Goal: Task Accomplishment & Management: Use online tool/utility

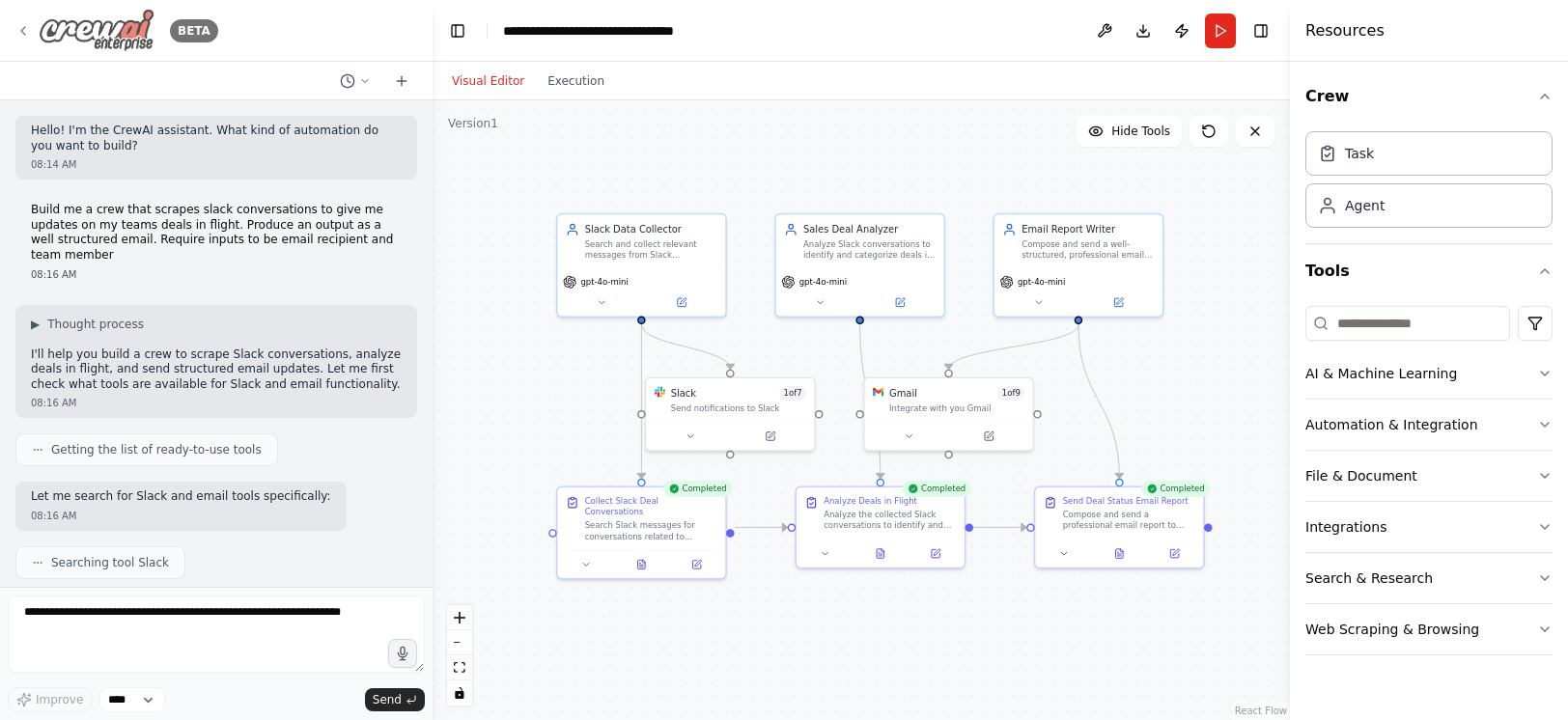
scroll to position [1724, 0]
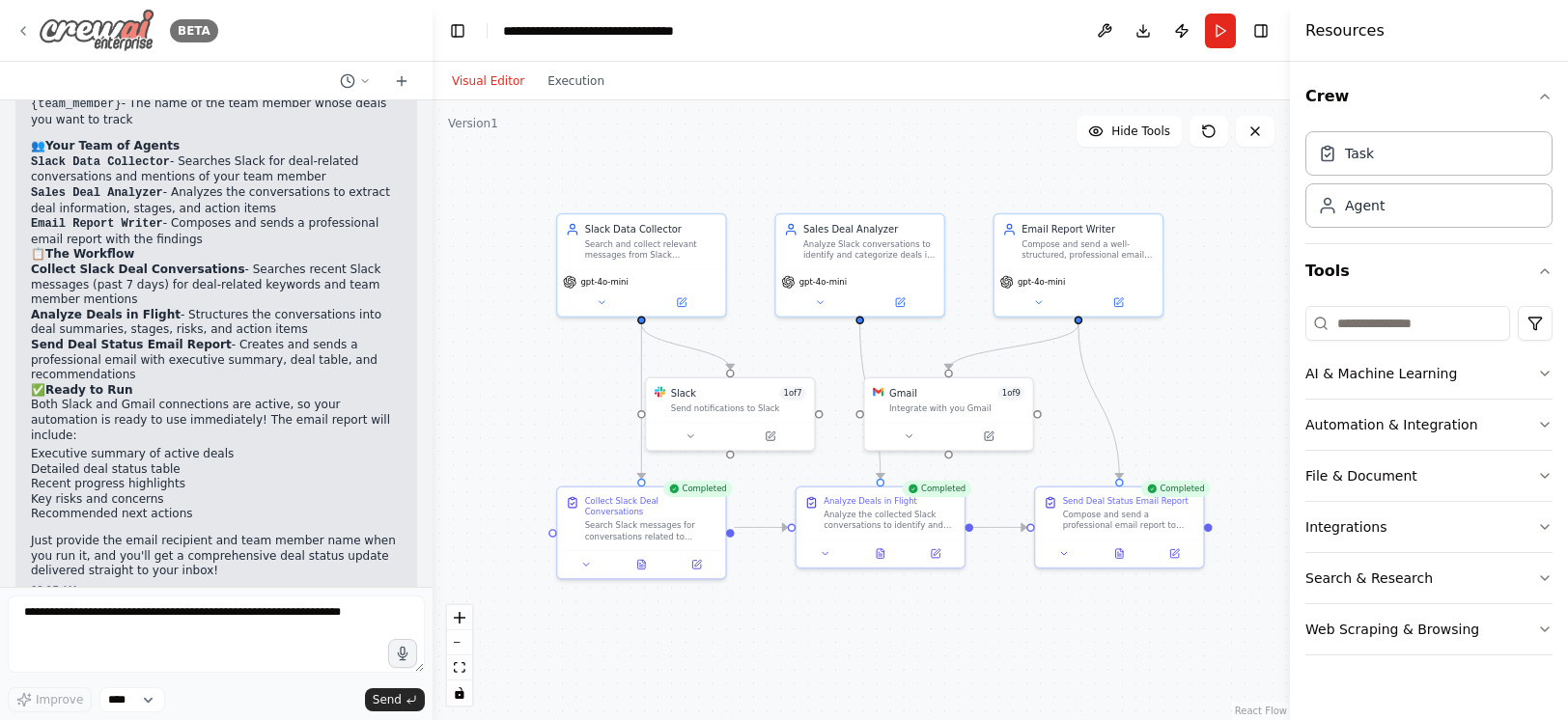
click at [65, 33] on img at bounding box center [97, 31] width 116 height 43
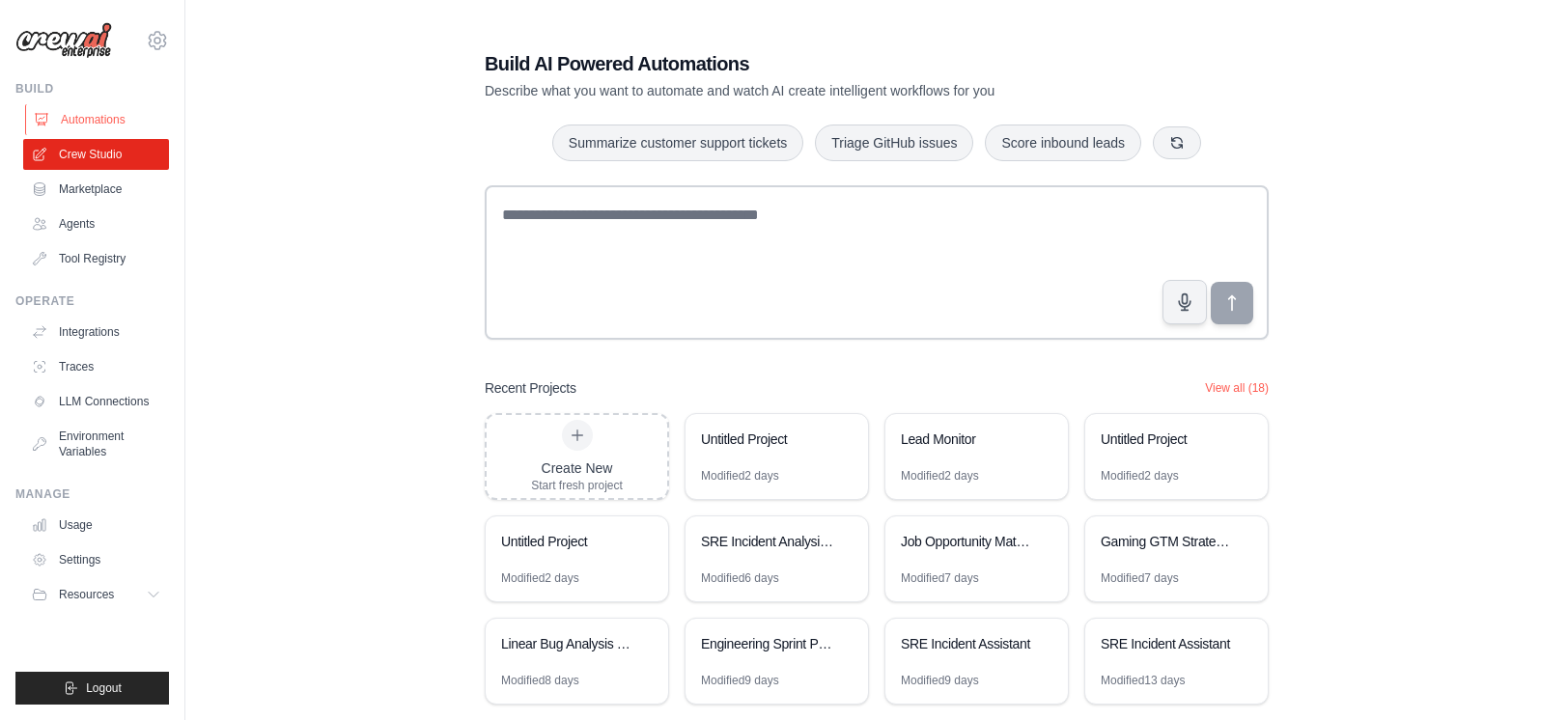
click at [121, 120] on link "Automations" at bounding box center [98, 119] width 146 height 31
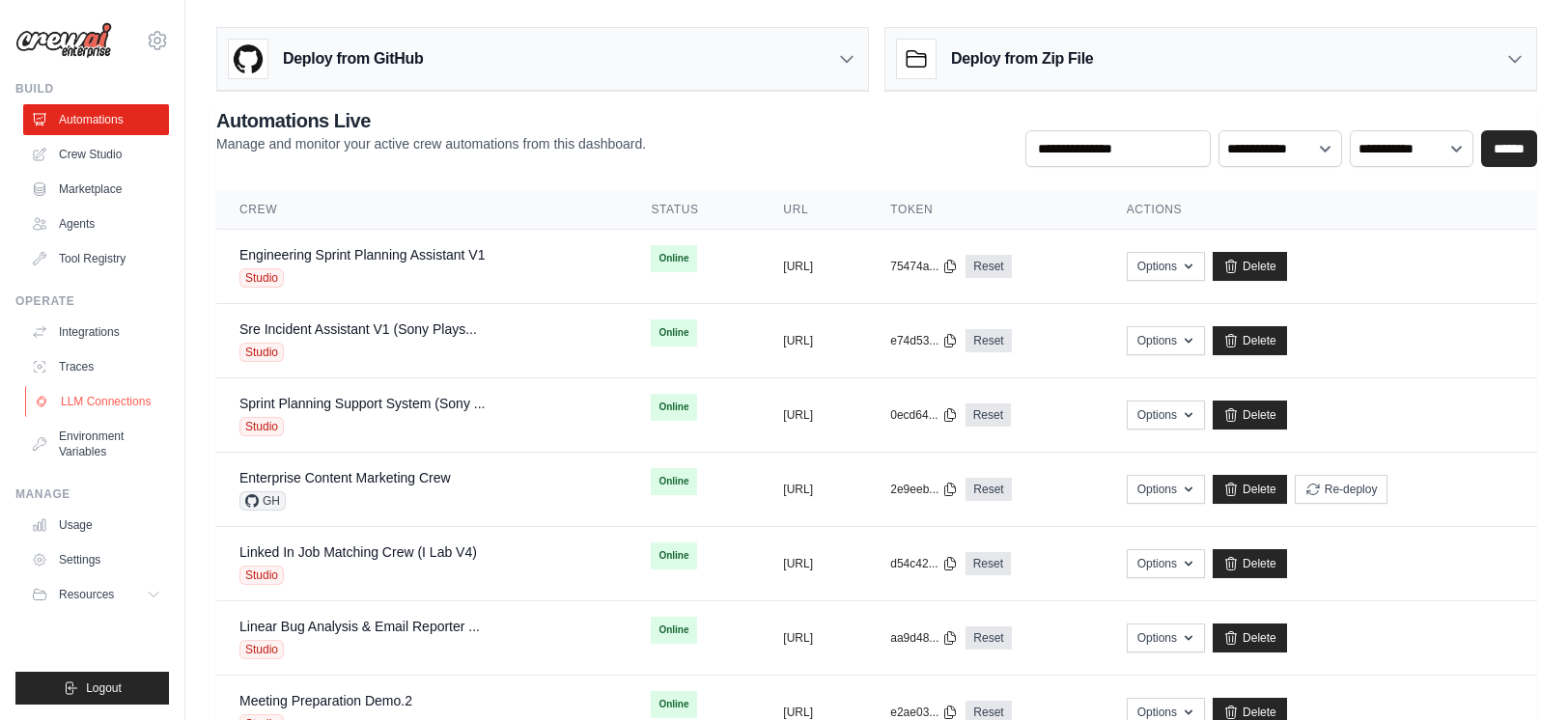
click at [102, 402] on link "LLM Connections" at bounding box center [98, 401] width 146 height 31
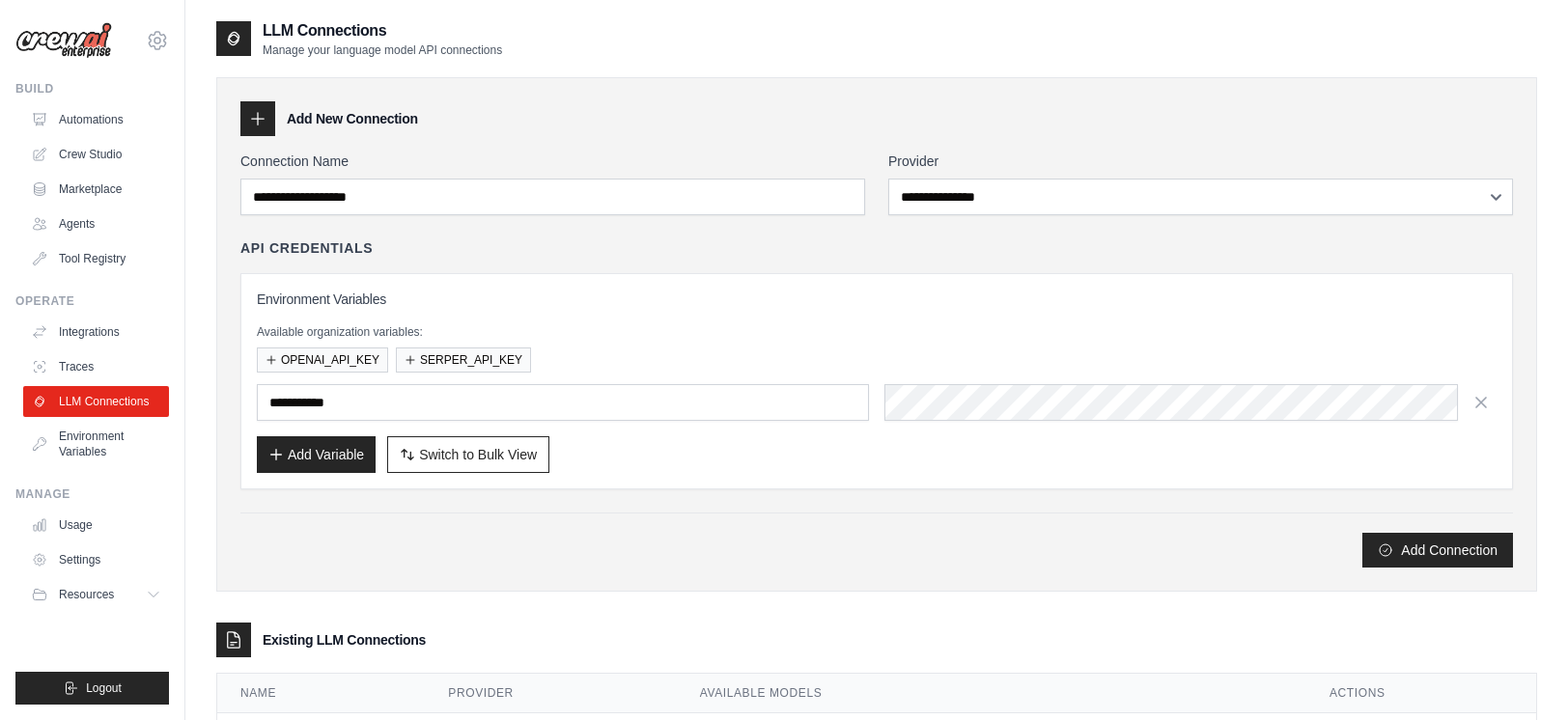
scroll to position [95, 0]
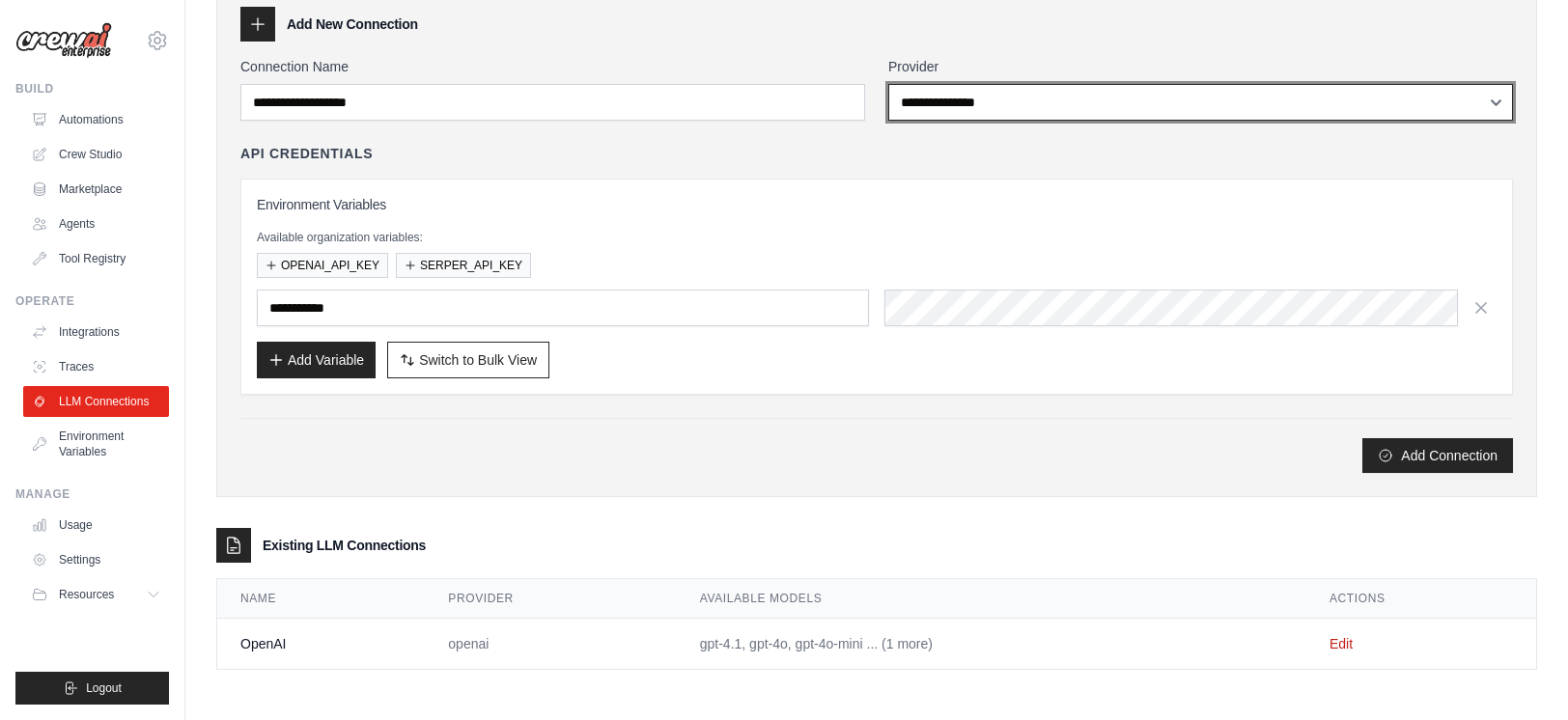
click at [1087, 104] on select "**********" at bounding box center [1201, 101] width 625 height 36
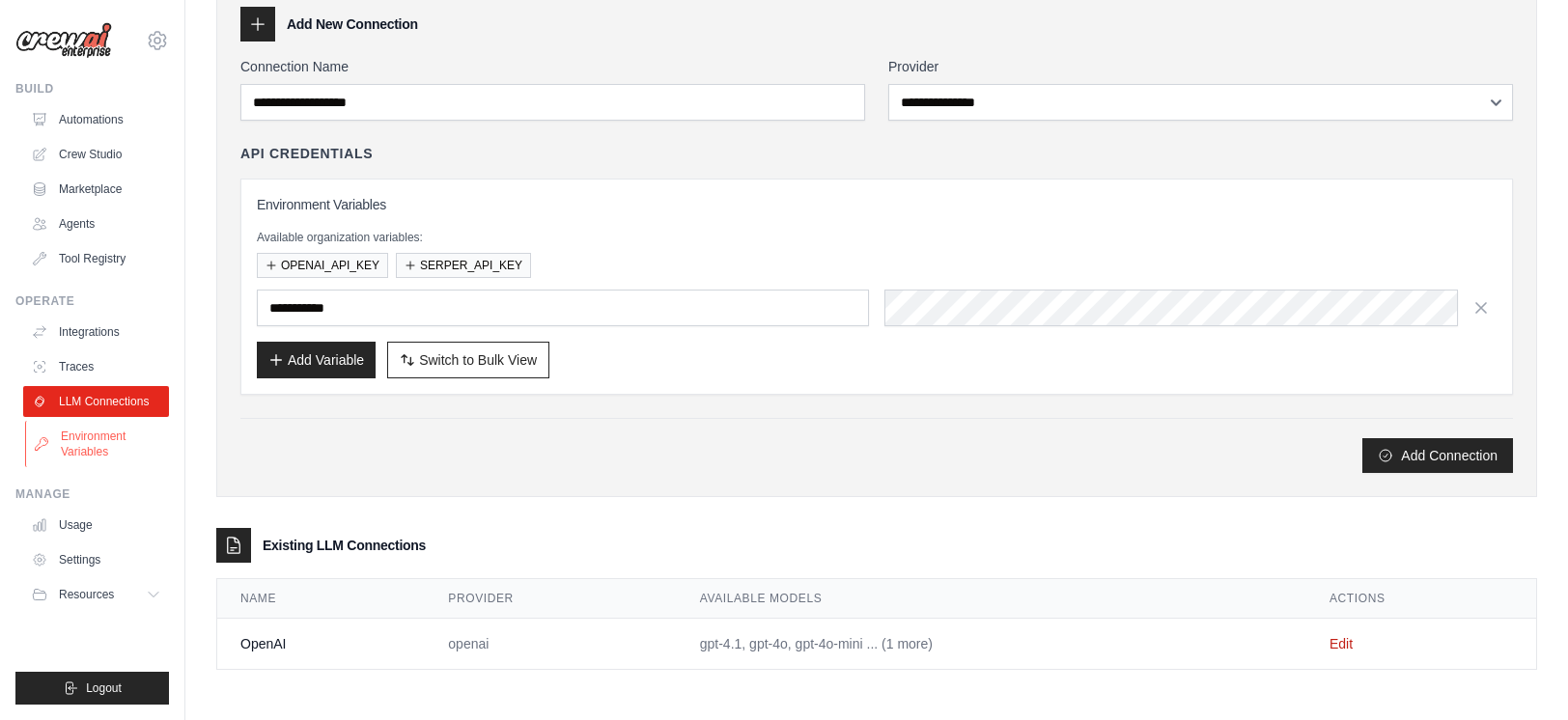
click at [57, 445] on link "Environment Variables" at bounding box center [98, 443] width 146 height 46
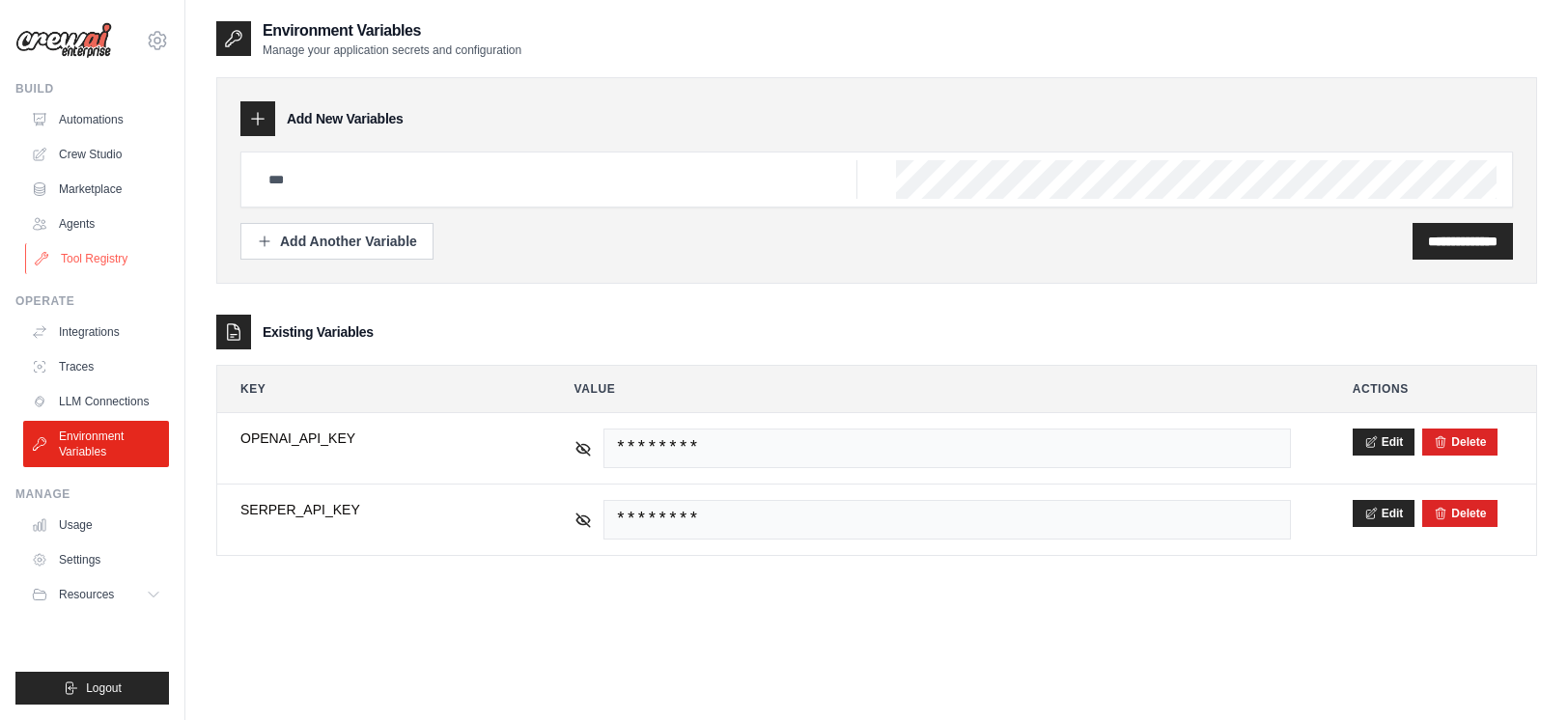
click at [90, 259] on link "Tool Registry" at bounding box center [98, 258] width 146 height 31
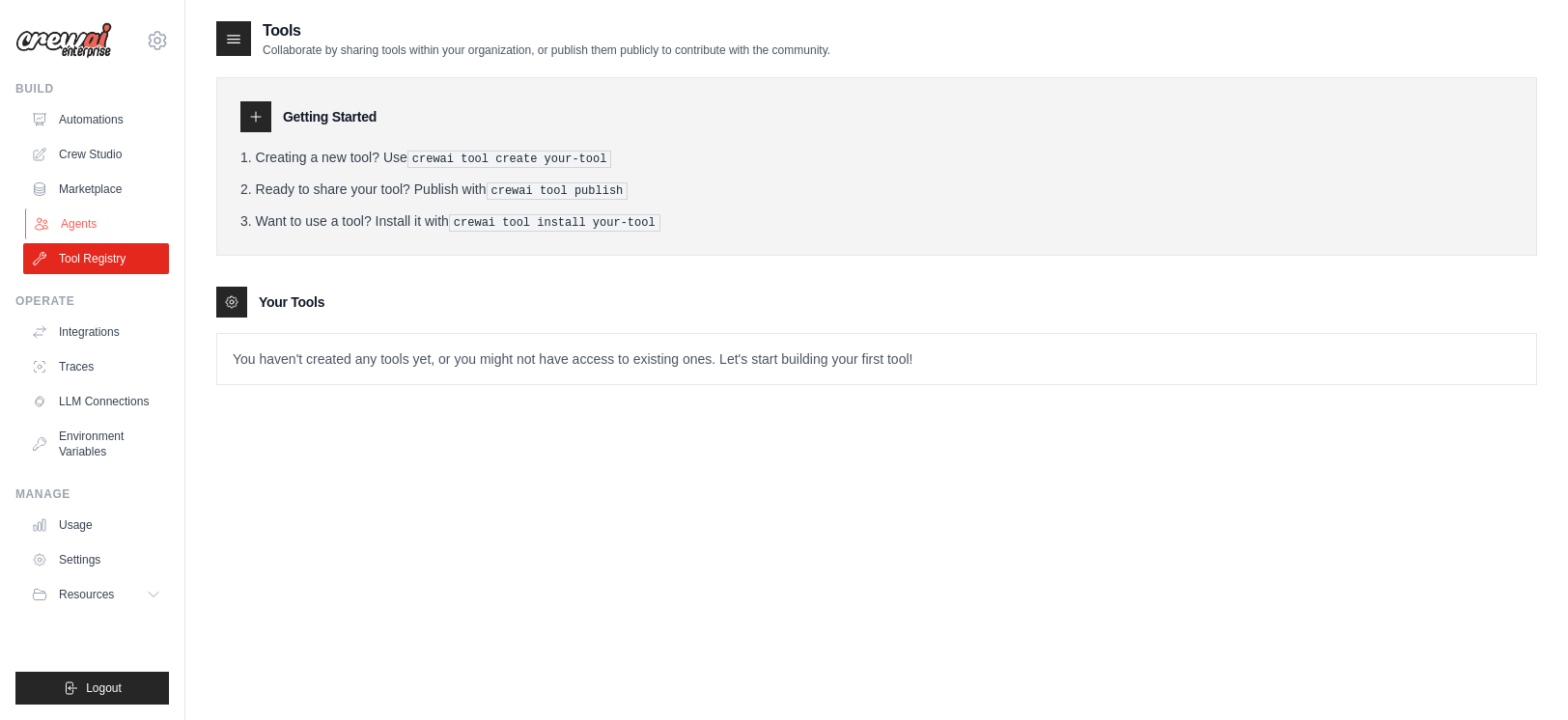
click at [86, 221] on link "Agents" at bounding box center [98, 224] width 146 height 31
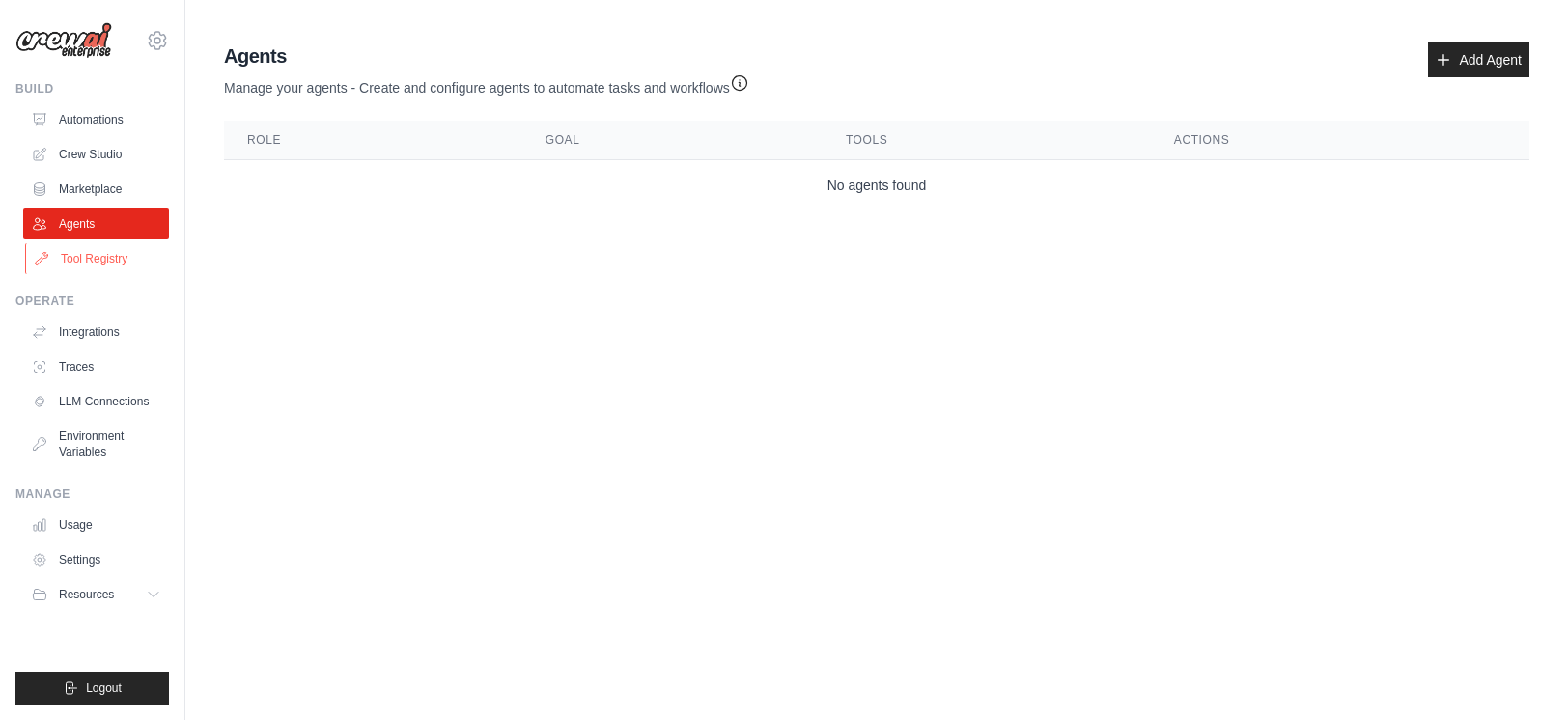
click at [93, 263] on link "Tool Registry" at bounding box center [98, 258] width 146 height 31
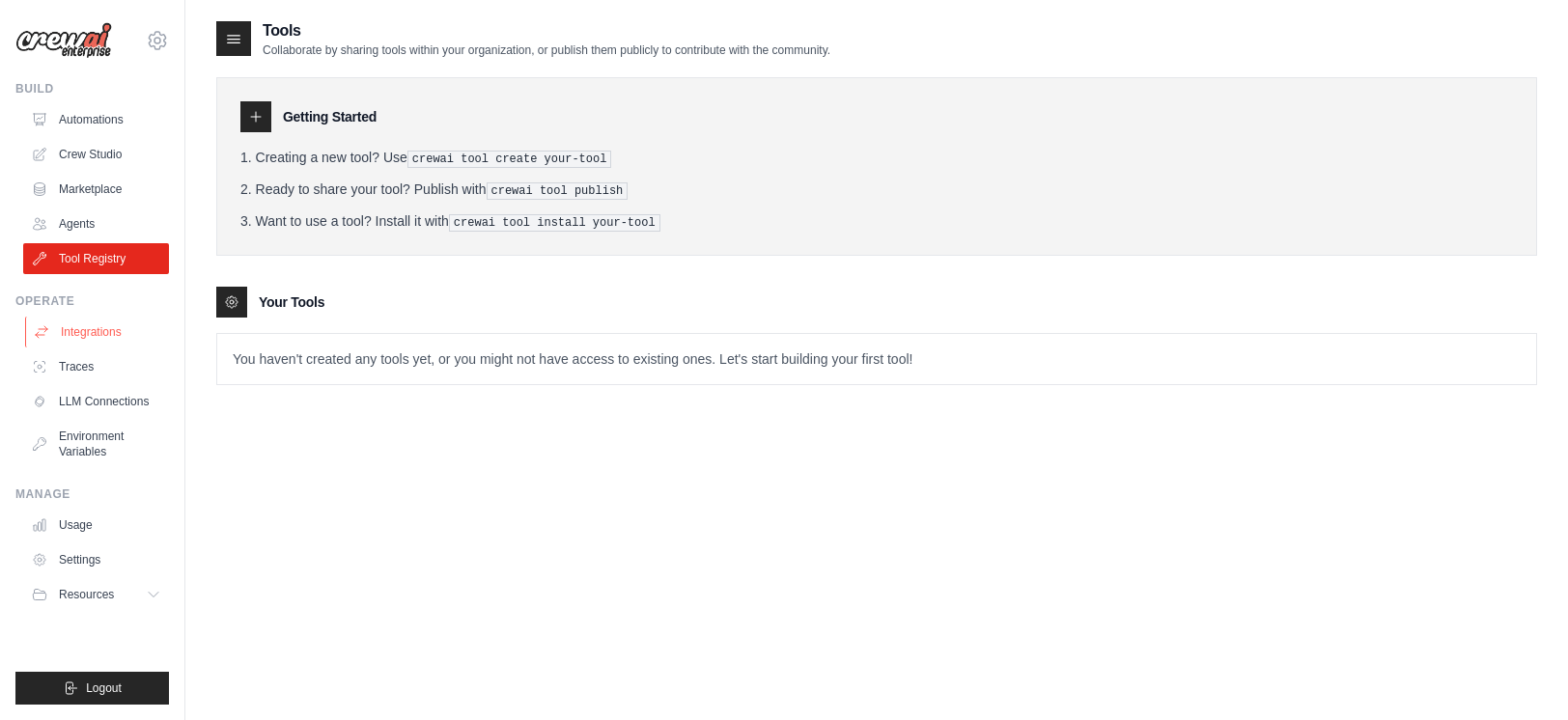
click at [100, 333] on link "Integrations" at bounding box center [98, 331] width 146 height 31
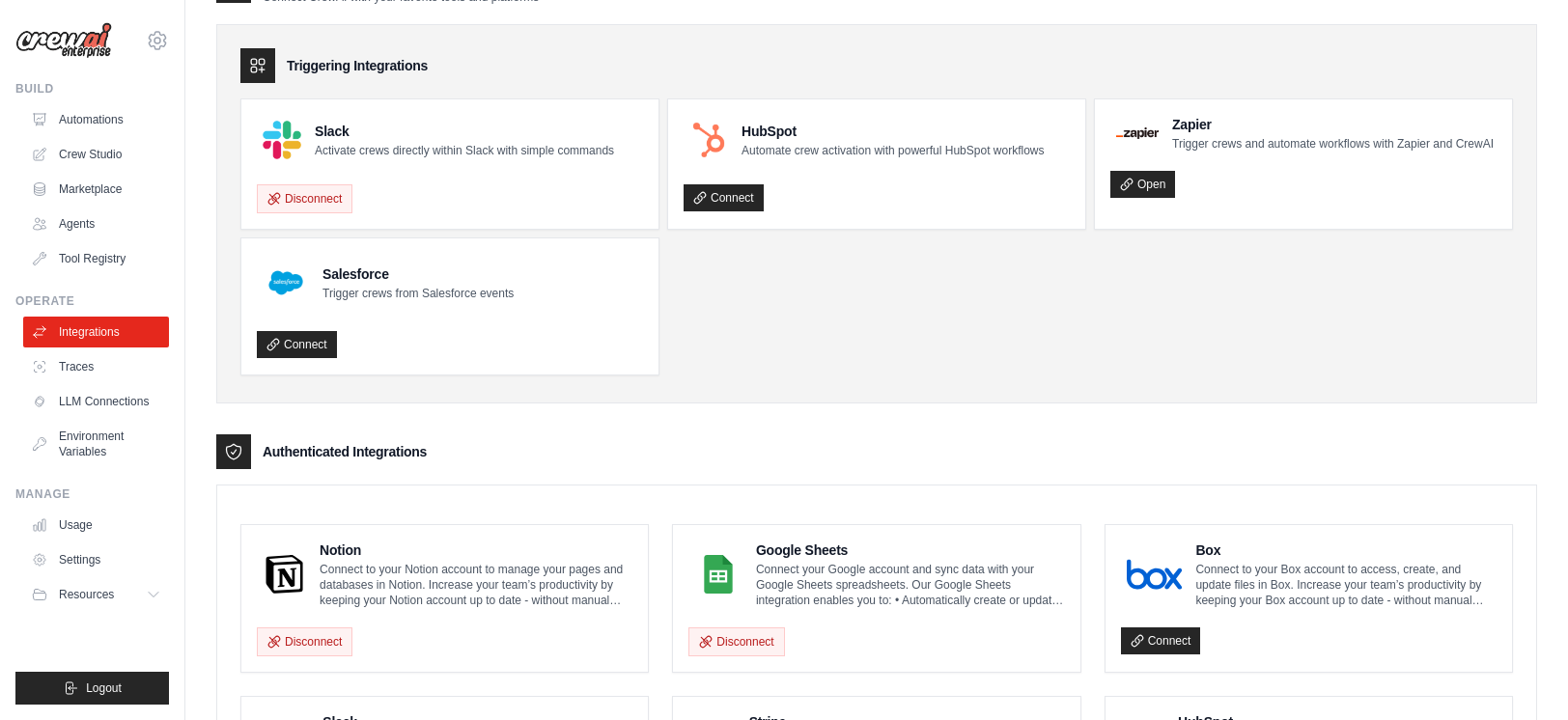
scroll to position [49, 0]
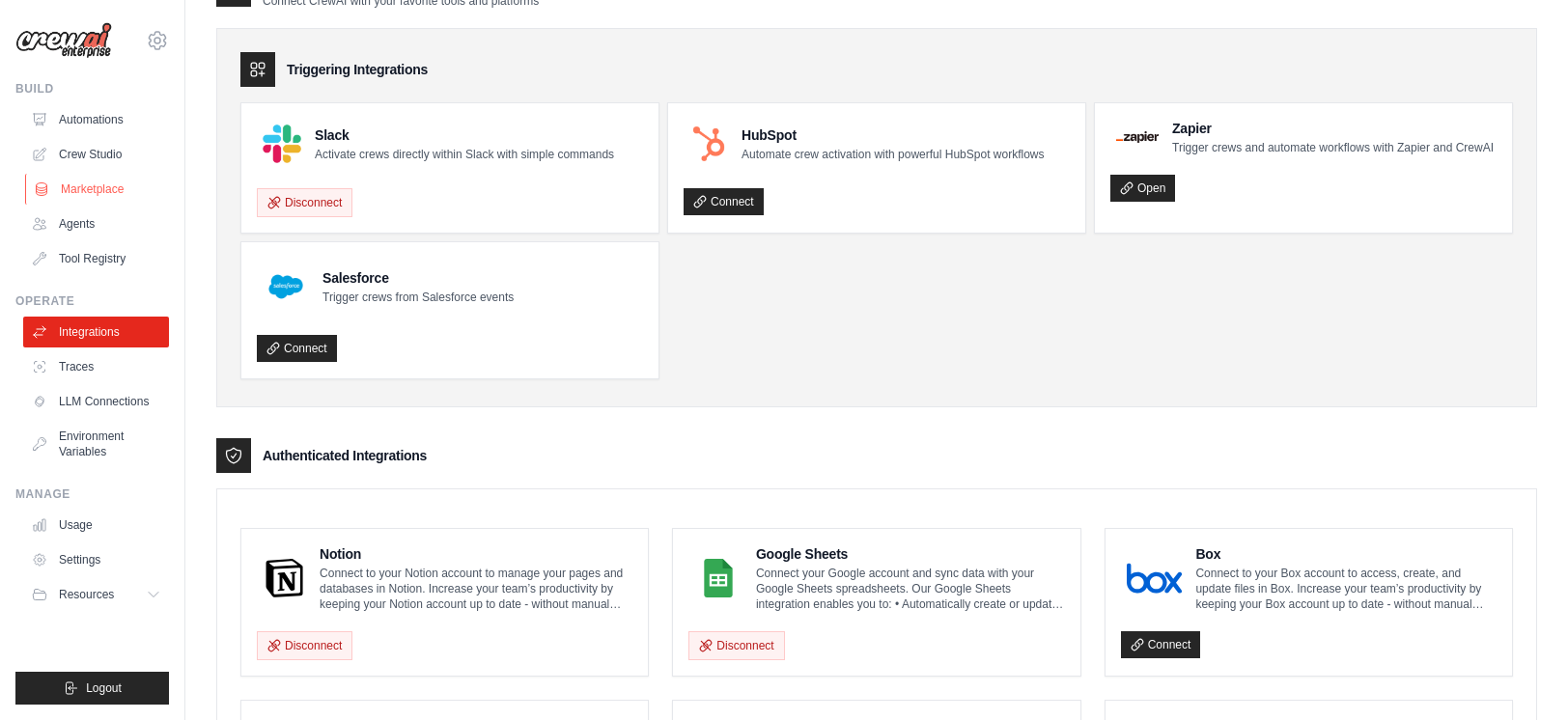
click at [110, 187] on link "Marketplace" at bounding box center [98, 188] width 146 height 31
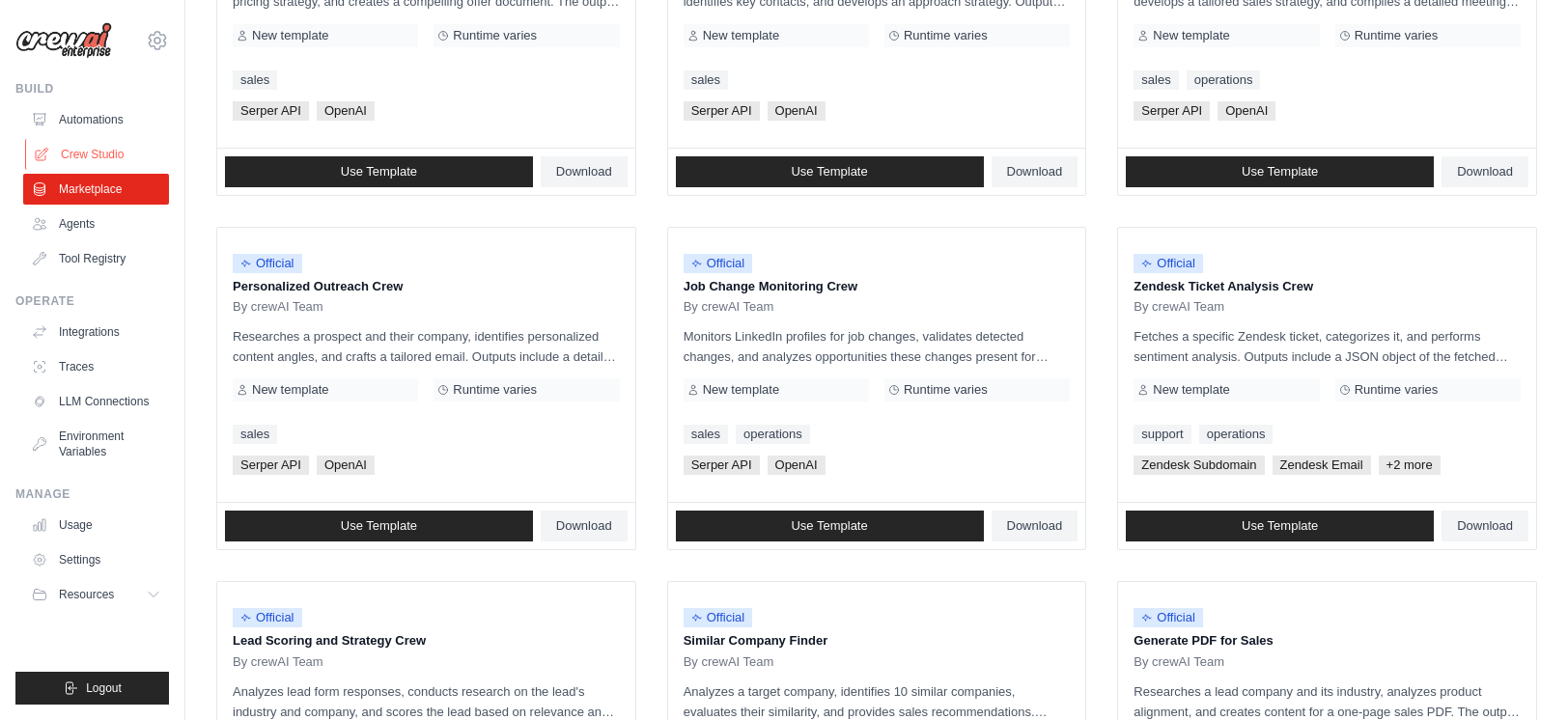
scroll to position [751, 0]
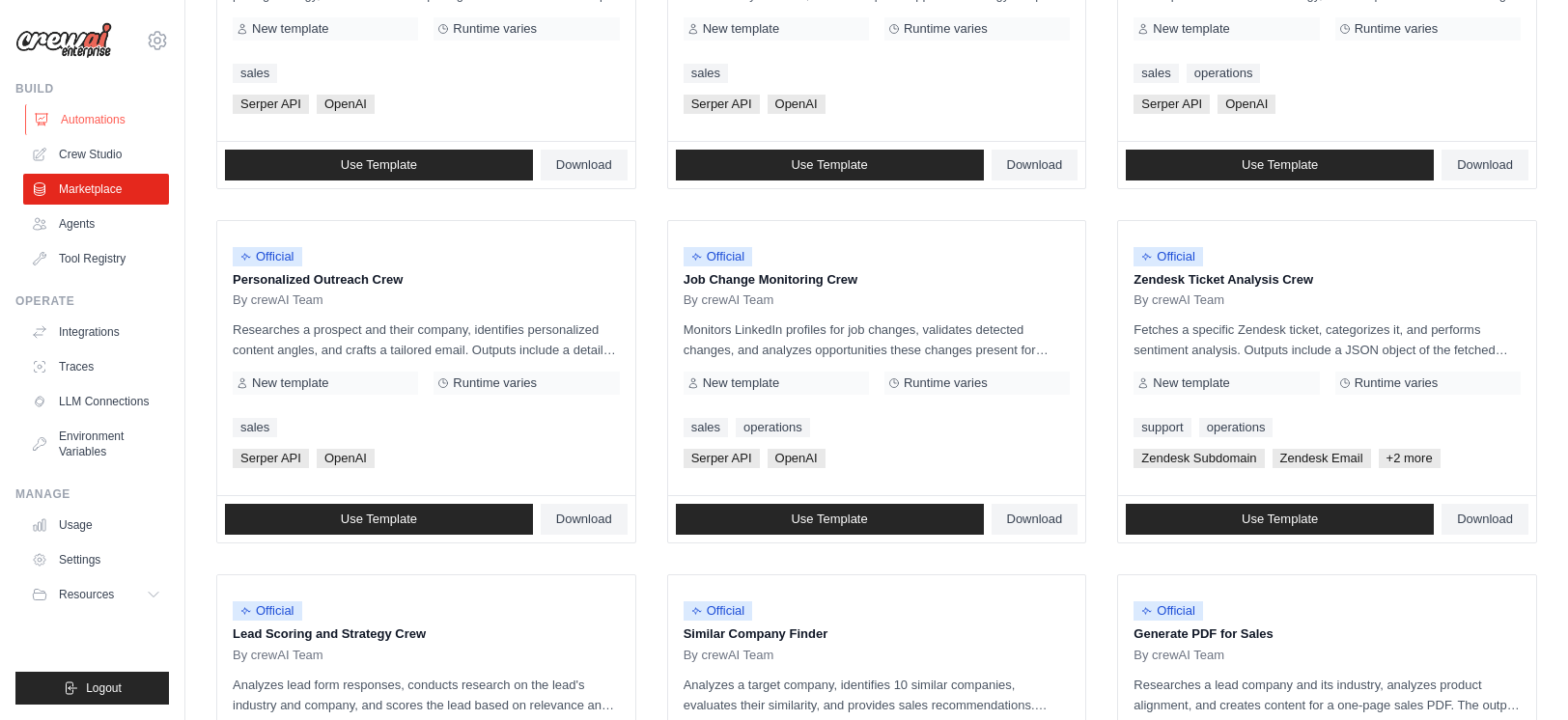
click at [117, 120] on link "Automations" at bounding box center [98, 119] width 146 height 31
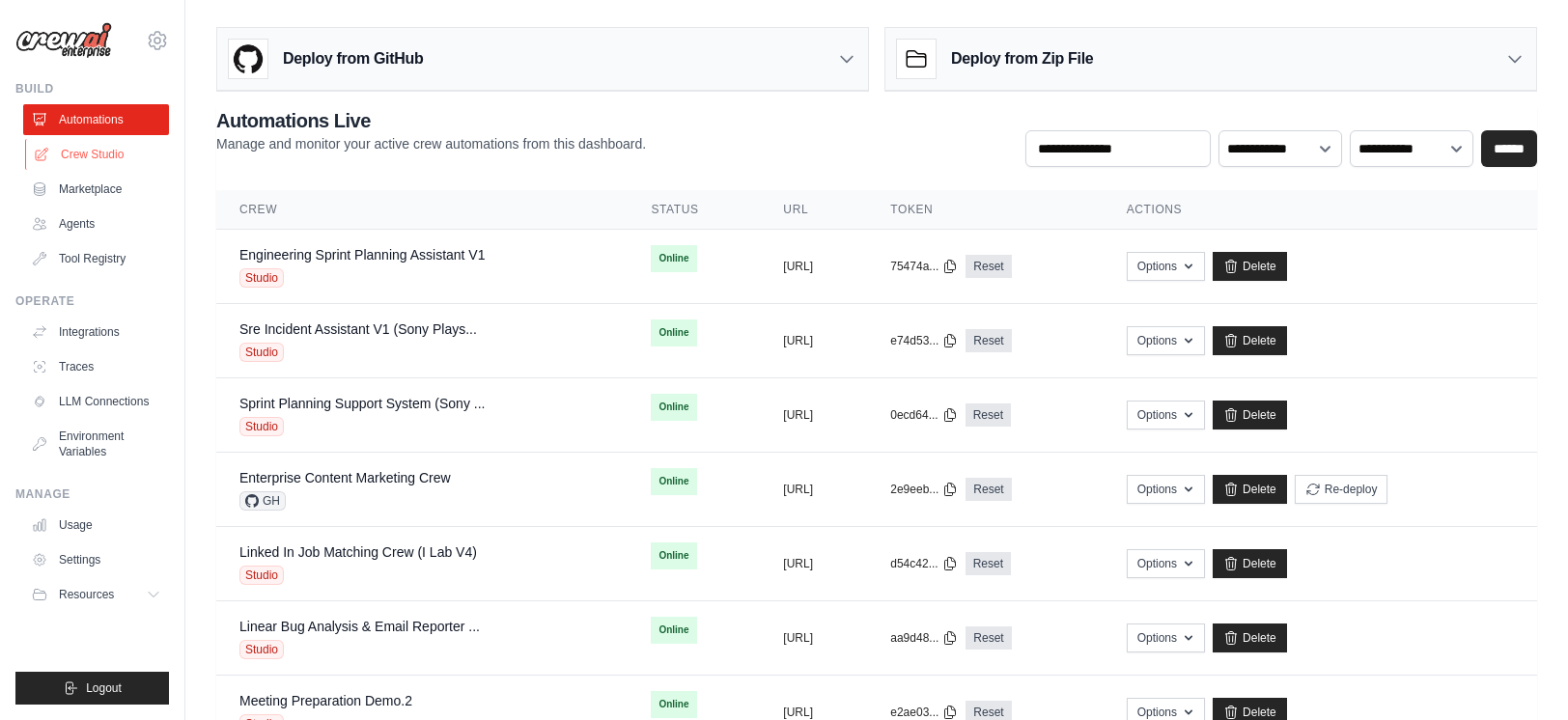
click at [94, 163] on link "Crew Studio" at bounding box center [98, 154] width 146 height 31
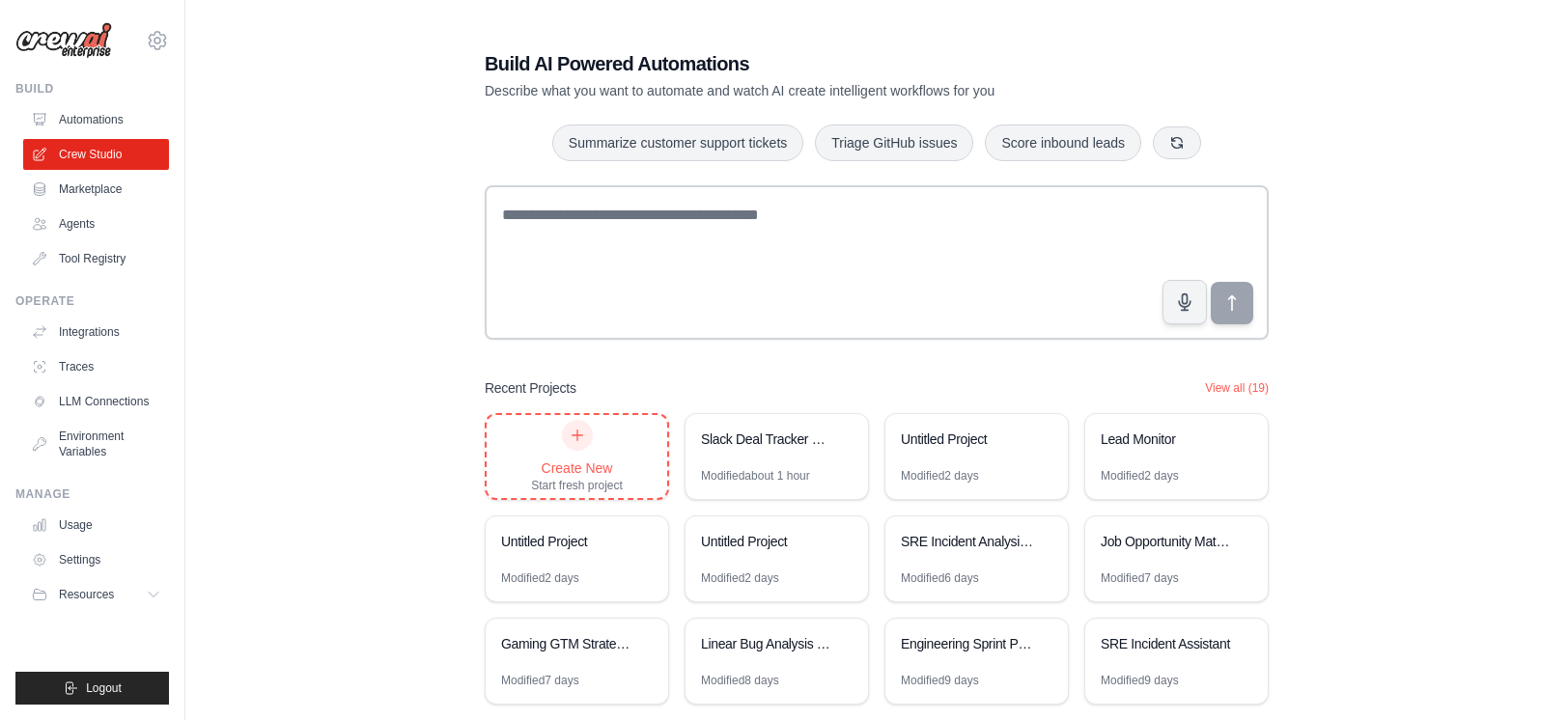
click at [577, 442] on div at bounding box center [577, 434] width 31 height 31
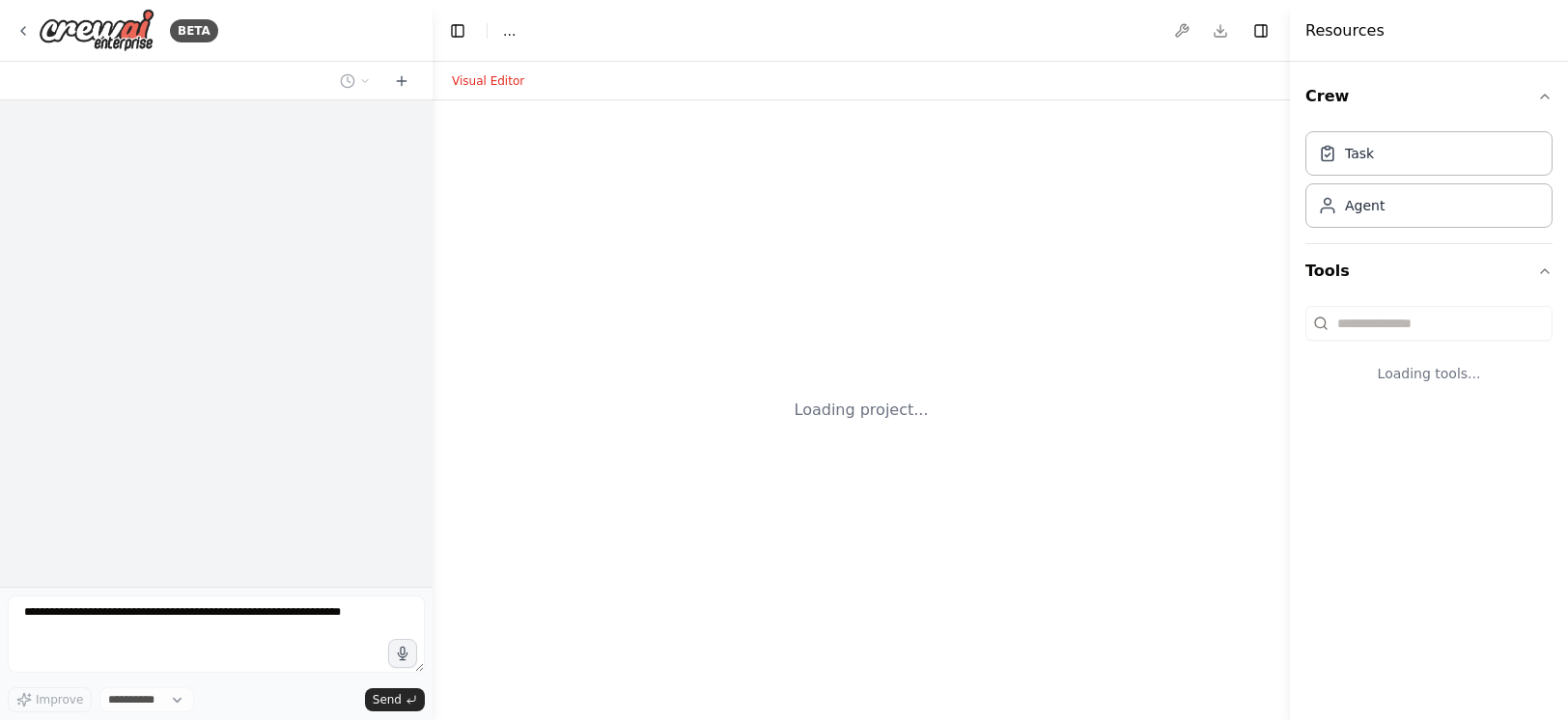
select select "****"
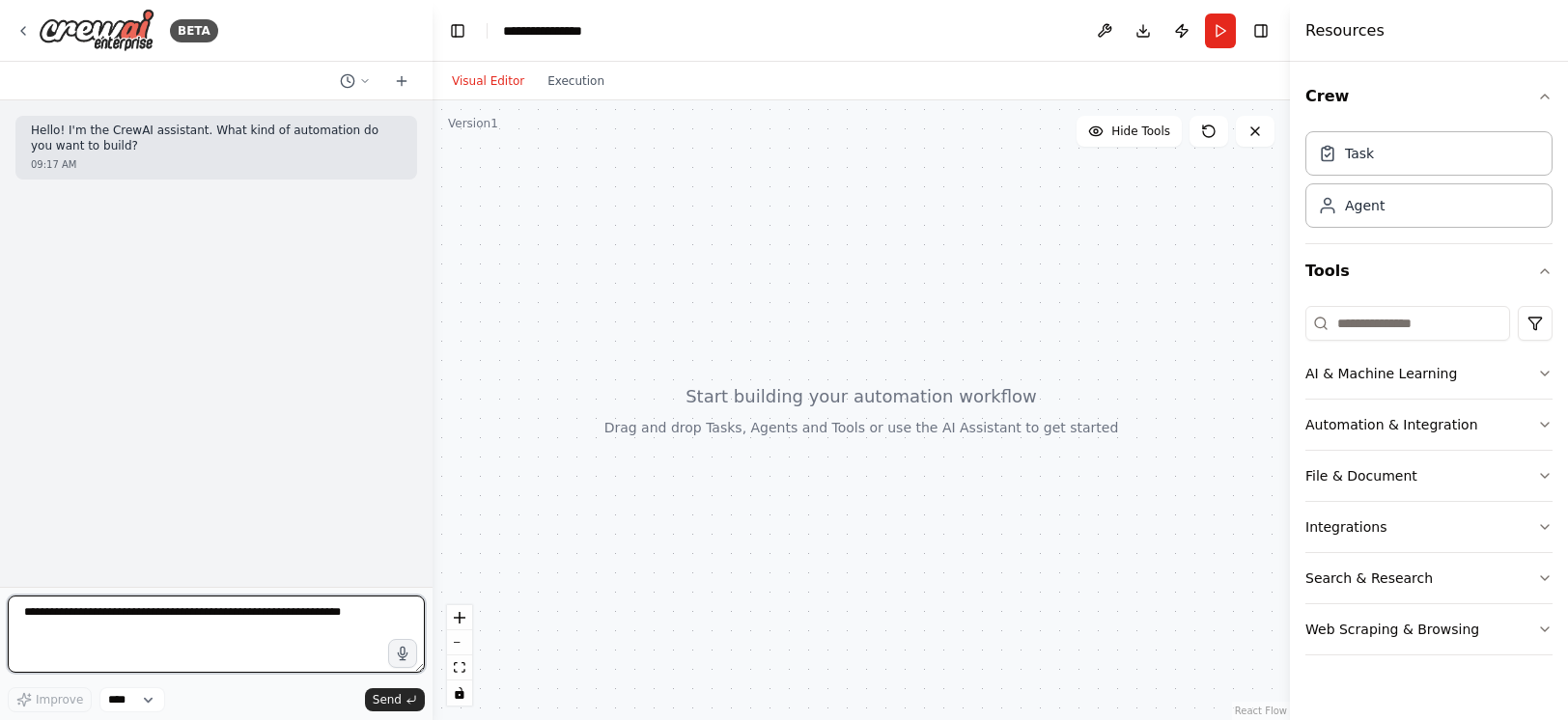
click at [323, 617] on textarea at bounding box center [216, 634] width 417 height 77
click at [402, 653] on icon "button" at bounding box center [403, 654] width 10 height 14
click at [402, 653] on circle "button" at bounding box center [403, 653] width 4 height 4
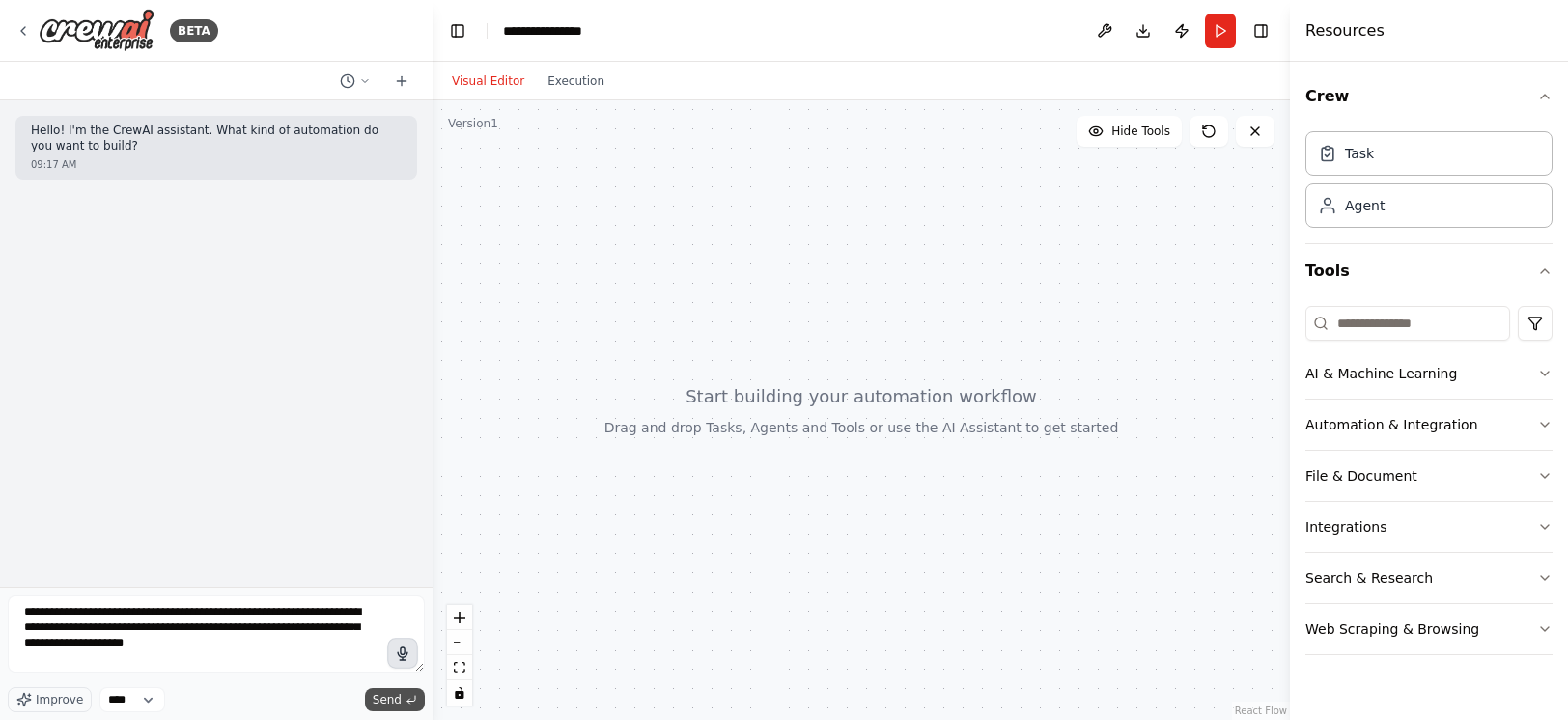
click at [395, 703] on span "Send" at bounding box center [386, 700] width 29 height 16
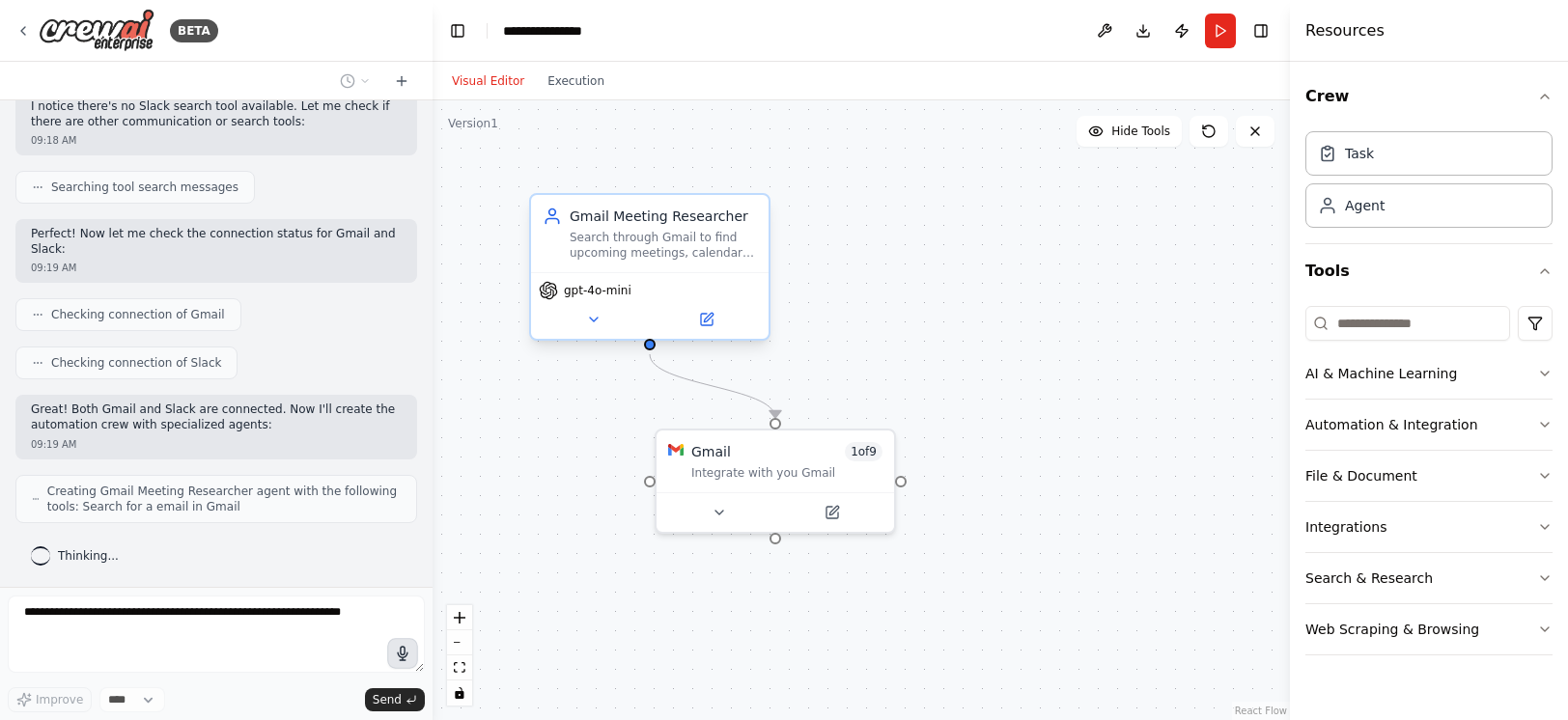
scroll to position [615, 0]
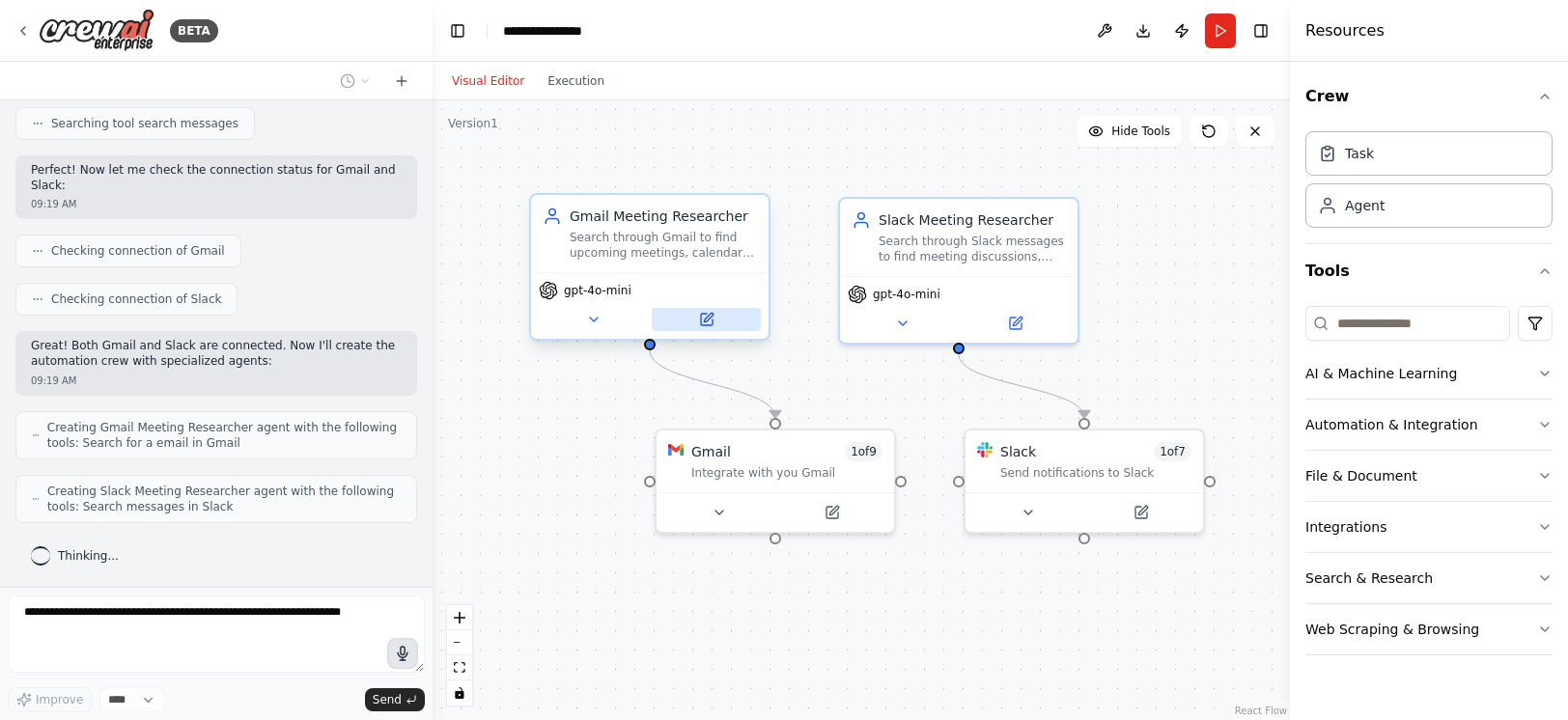
click at [709, 327] on button at bounding box center [706, 320] width 109 height 24
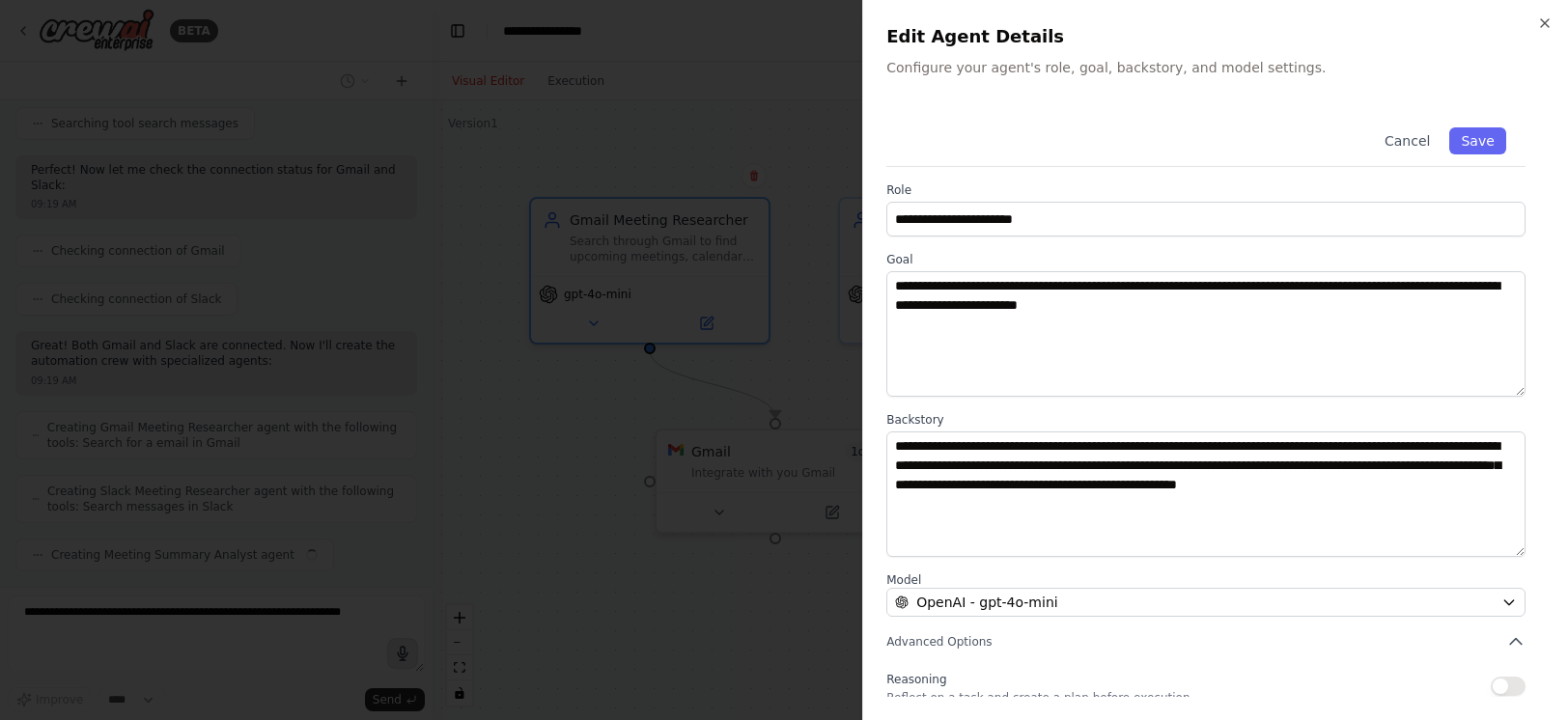
scroll to position [663, 0]
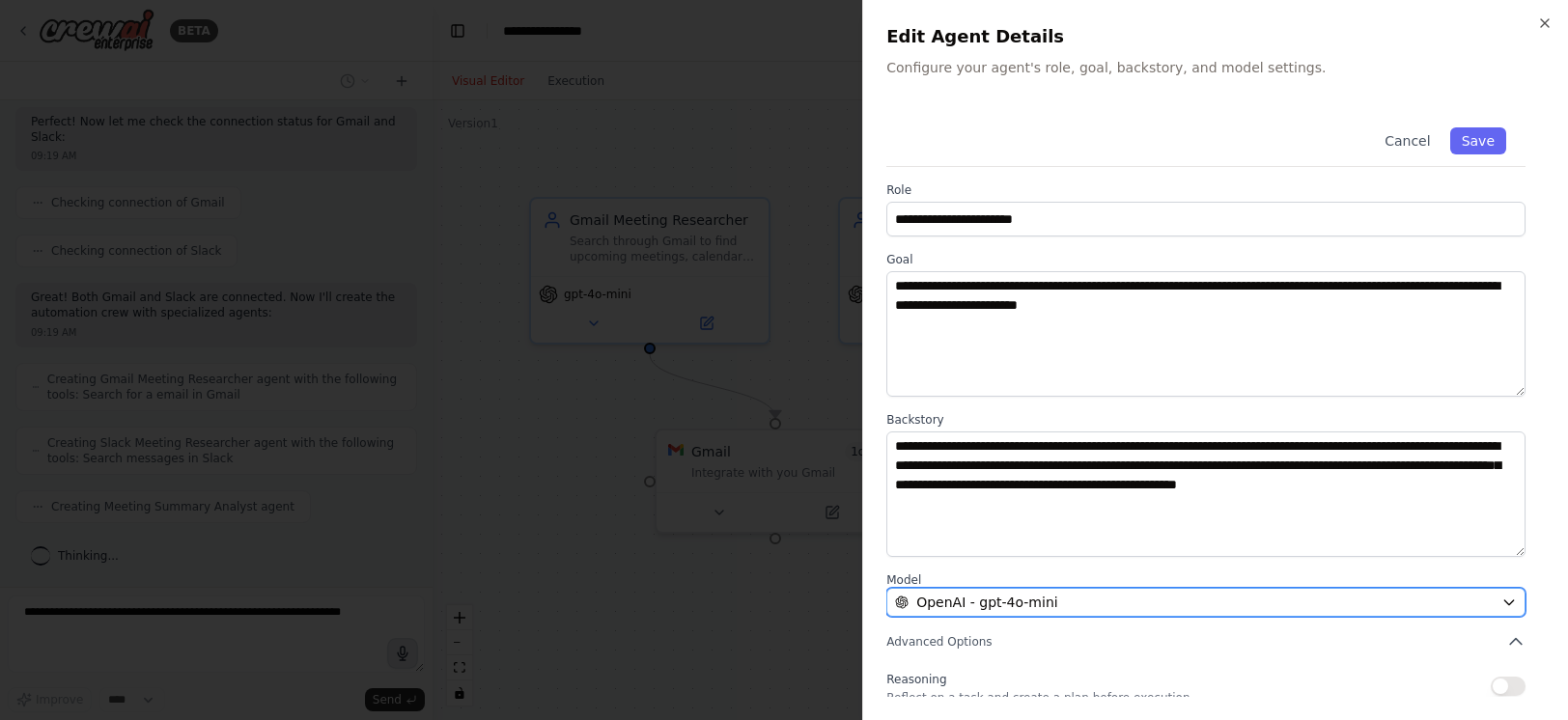
click at [1265, 604] on div "OpenAI - gpt-4o-mini" at bounding box center [1194, 603] width 599 height 20
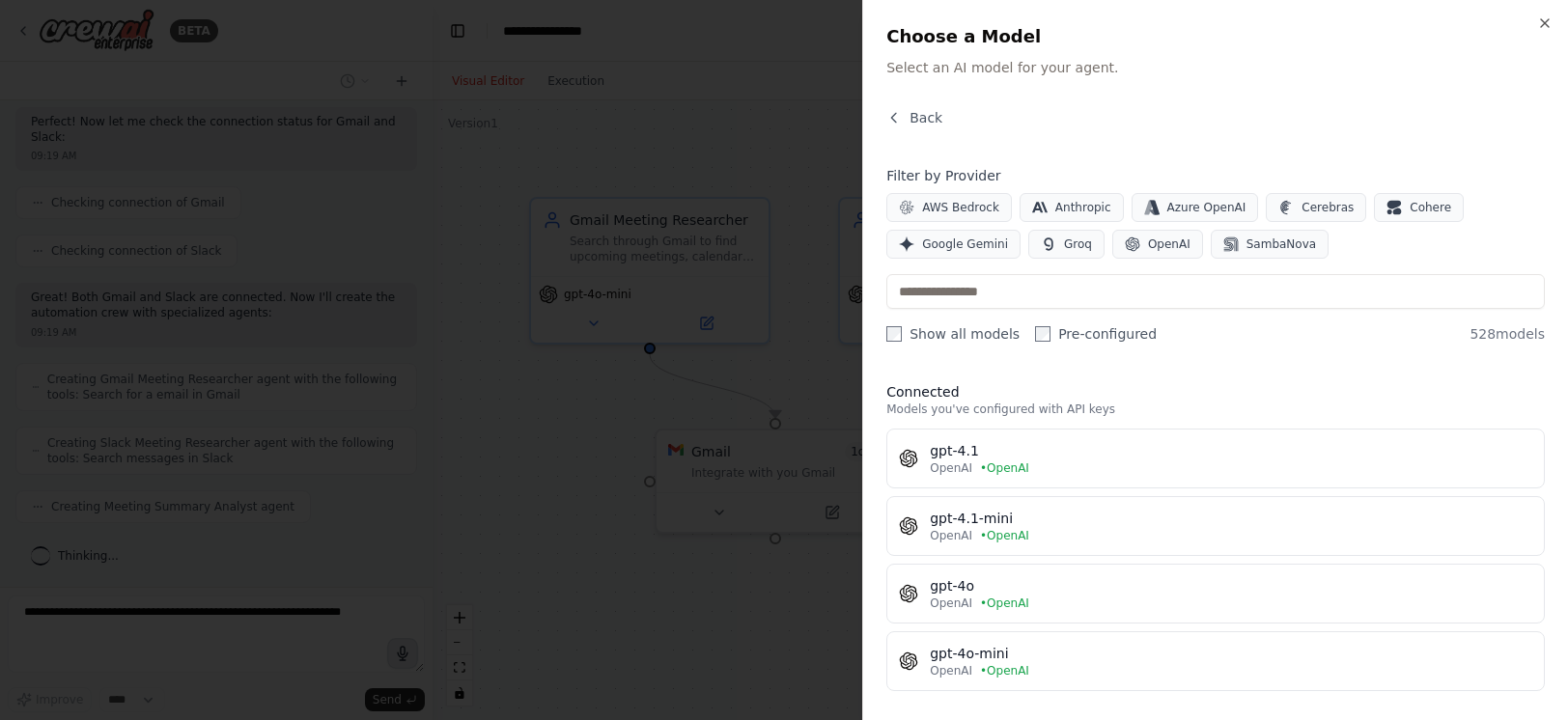
scroll to position [727, 0]
click at [902, 118] on button "Back" at bounding box center [915, 118] width 56 height 20
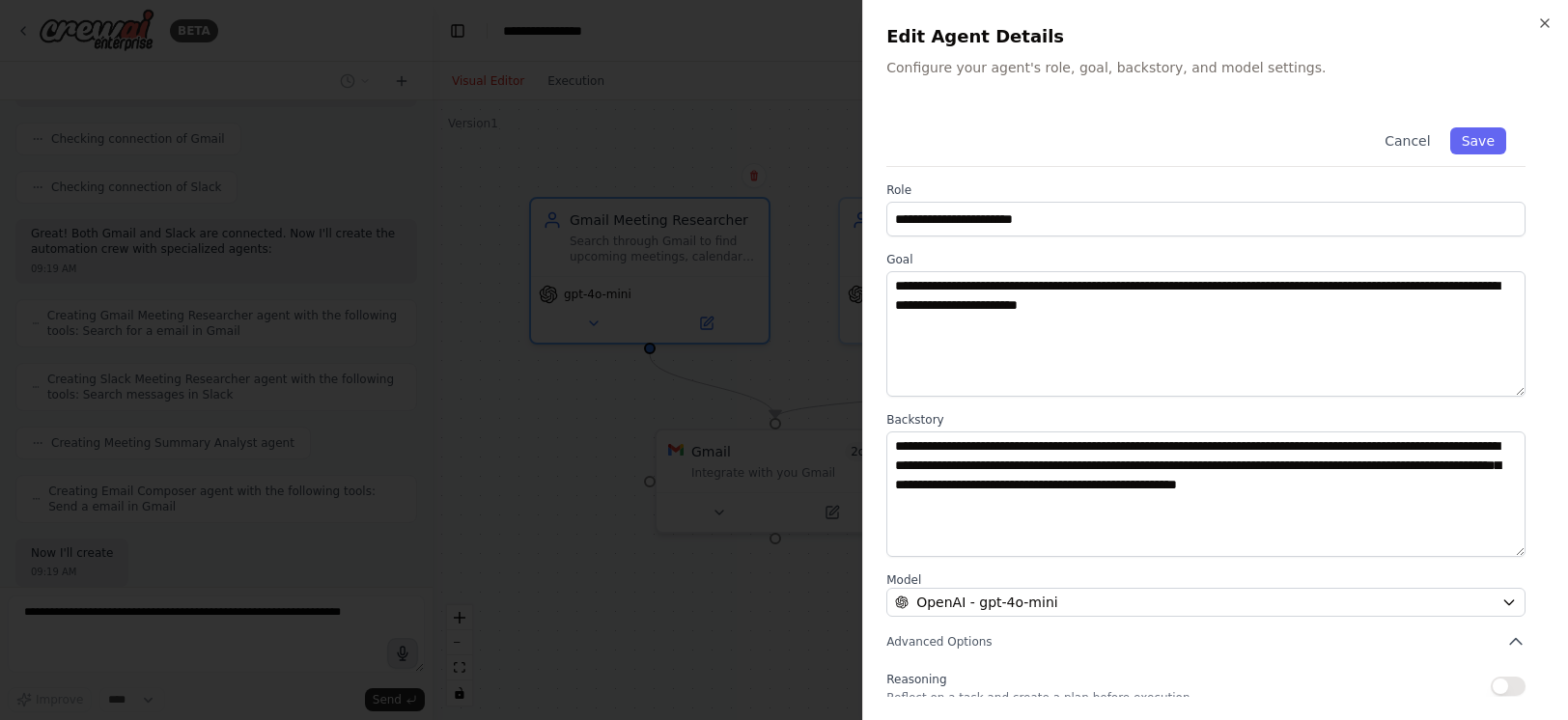
scroll to position [840, 0]
click at [1537, 20] on icon "button" at bounding box center [1545, 24] width 16 height 16
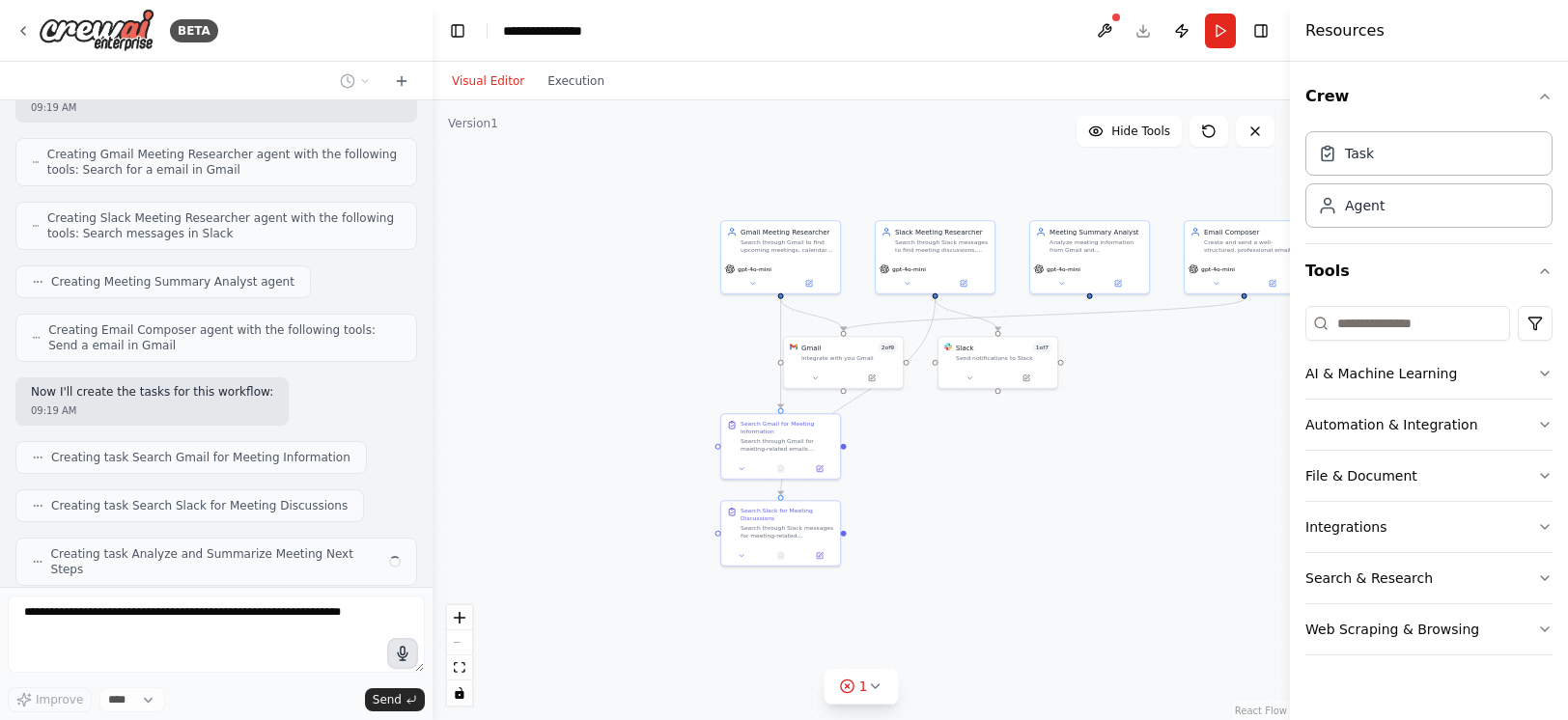
scroll to position [937, 0]
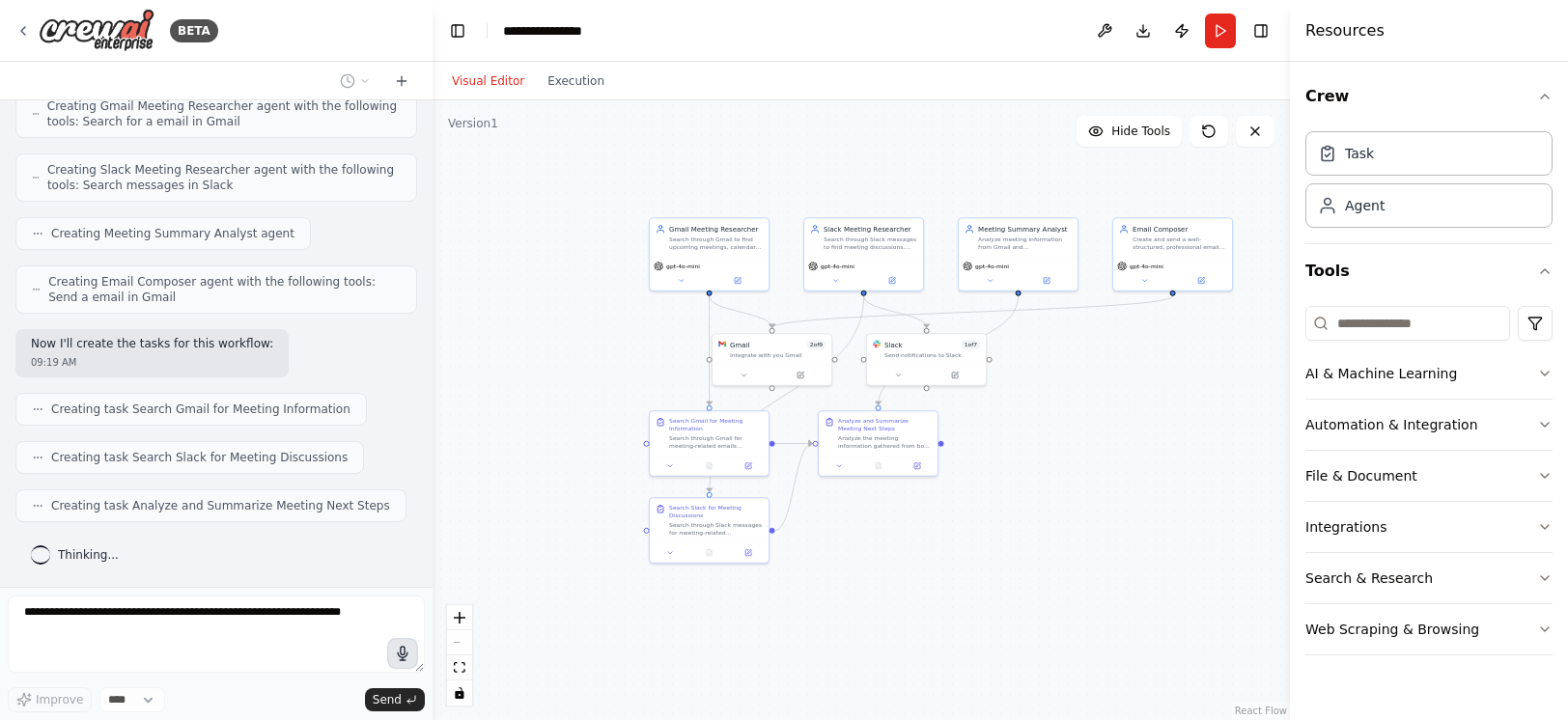
drag, startPoint x: 944, startPoint y: 200, endPoint x: 873, endPoint y: 196, distance: 71.1
click at [872, 196] on div ".deletable-edge-delete-btn { width: 20px; height: 20px; border: 0px solid #ffff…" at bounding box center [861, 410] width 857 height 620
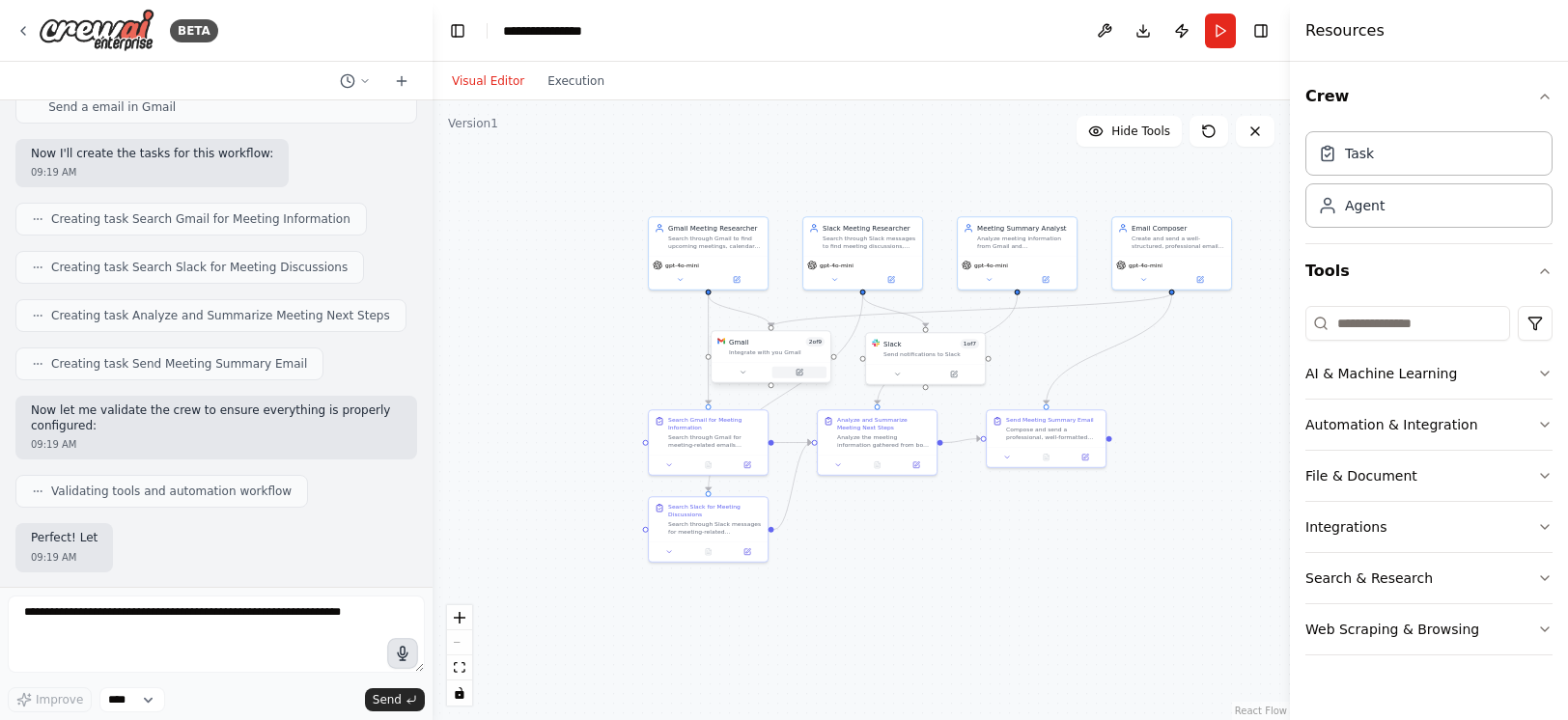
scroll to position [1225, 0]
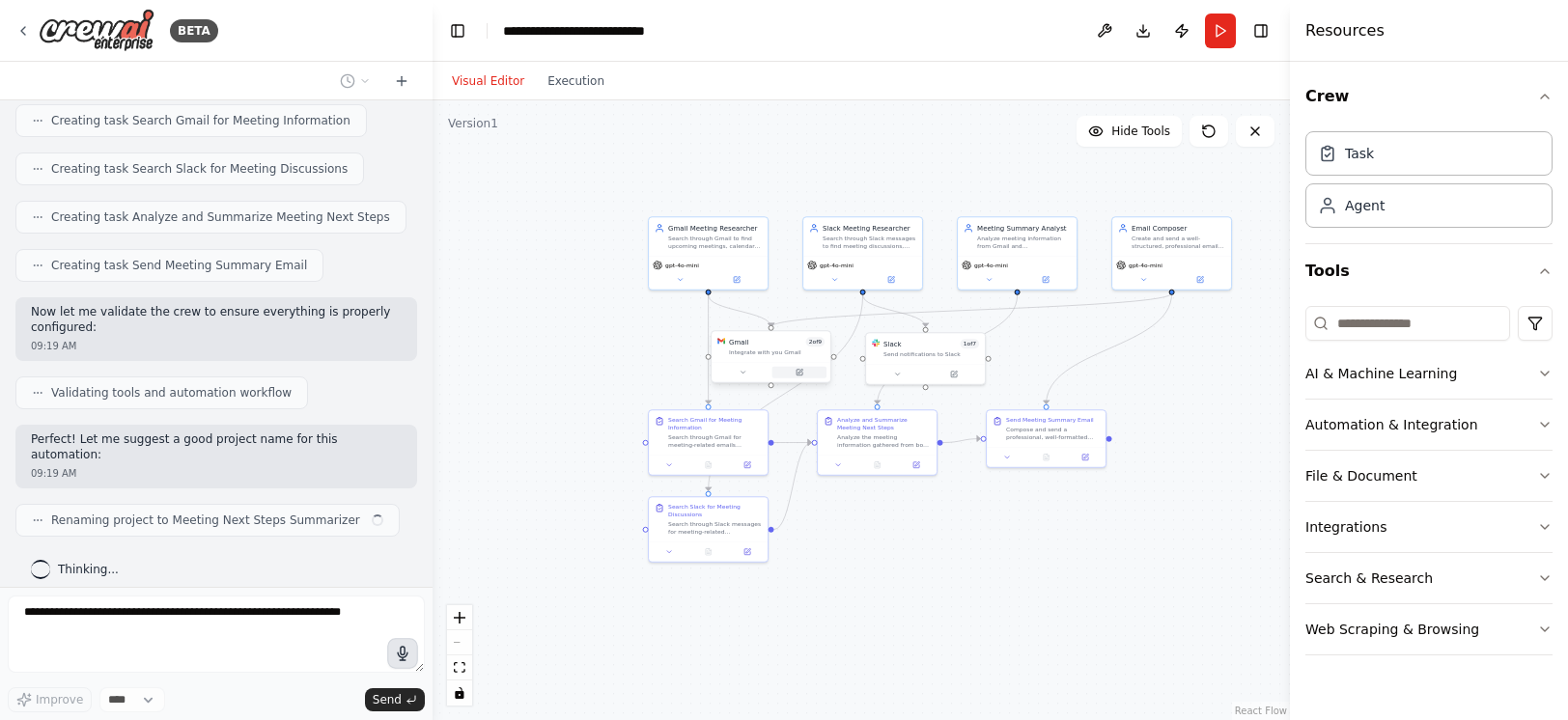
click at [802, 375] on icon at bounding box center [799, 372] width 8 height 8
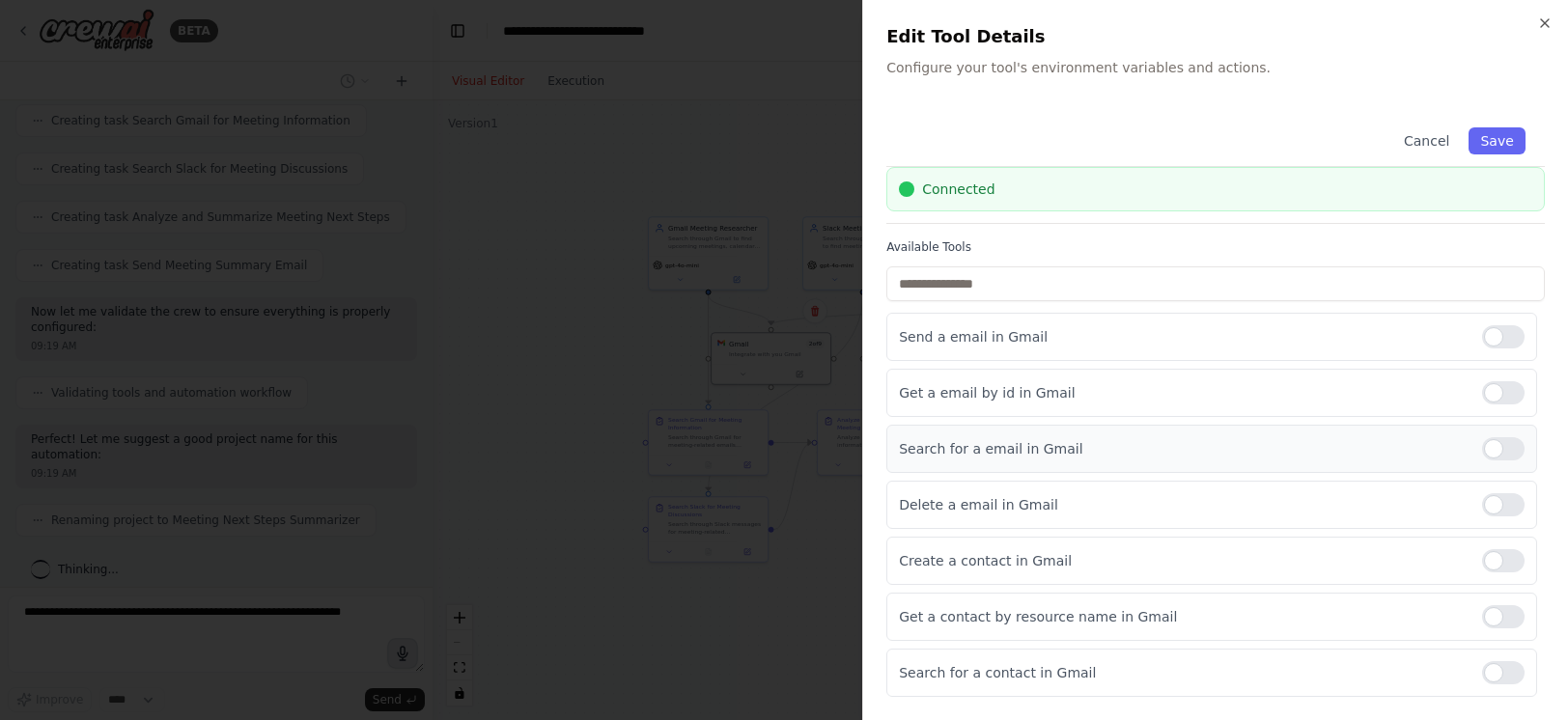
scroll to position [62, 0]
click at [1542, 24] on icon "button" at bounding box center [1545, 24] width 16 height 16
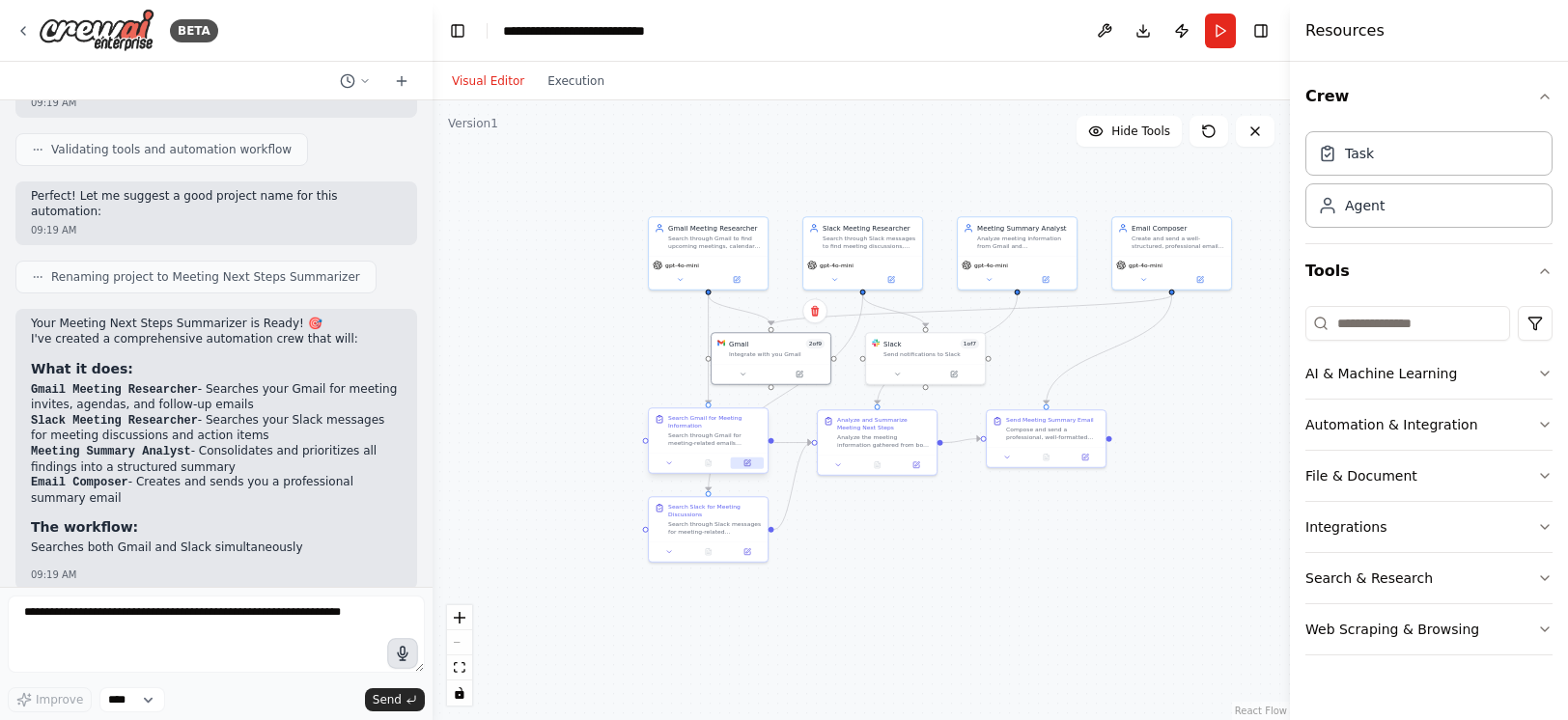
click at [751, 467] on button at bounding box center [747, 464] width 33 height 12
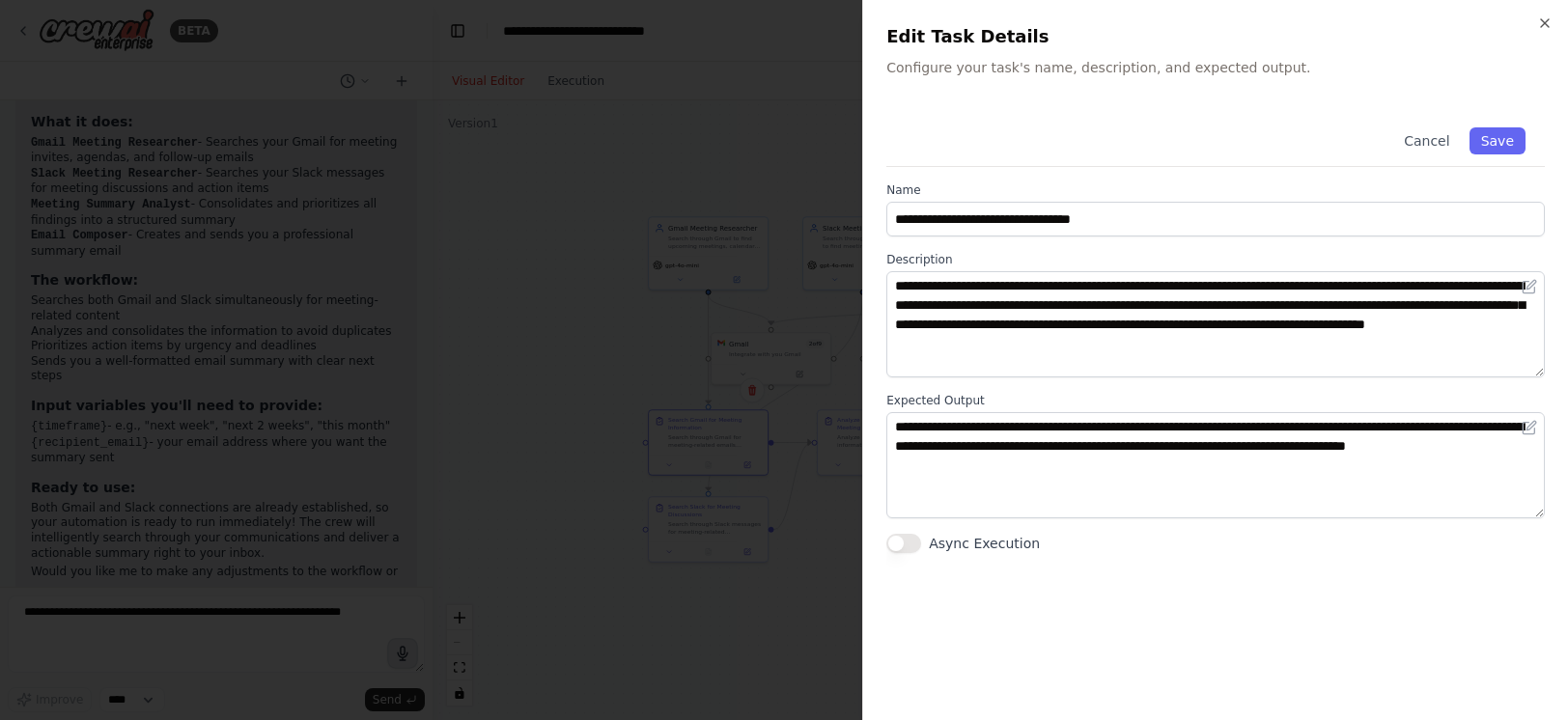
scroll to position [1731, 0]
click at [1547, 24] on icon "button" at bounding box center [1545, 24] width 16 height 16
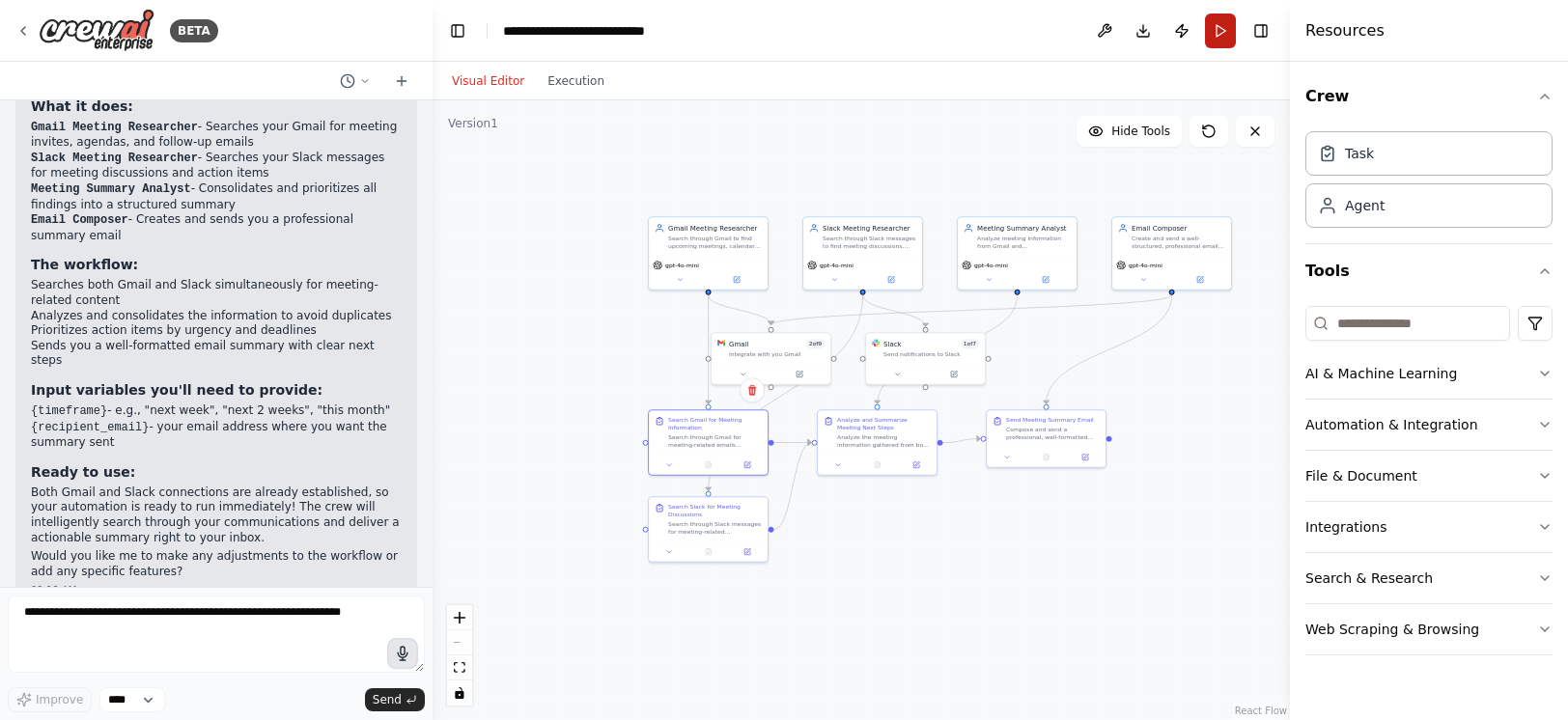
click at [1212, 30] on button "Run" at bounding box center [1220, 31] width 31 height 34
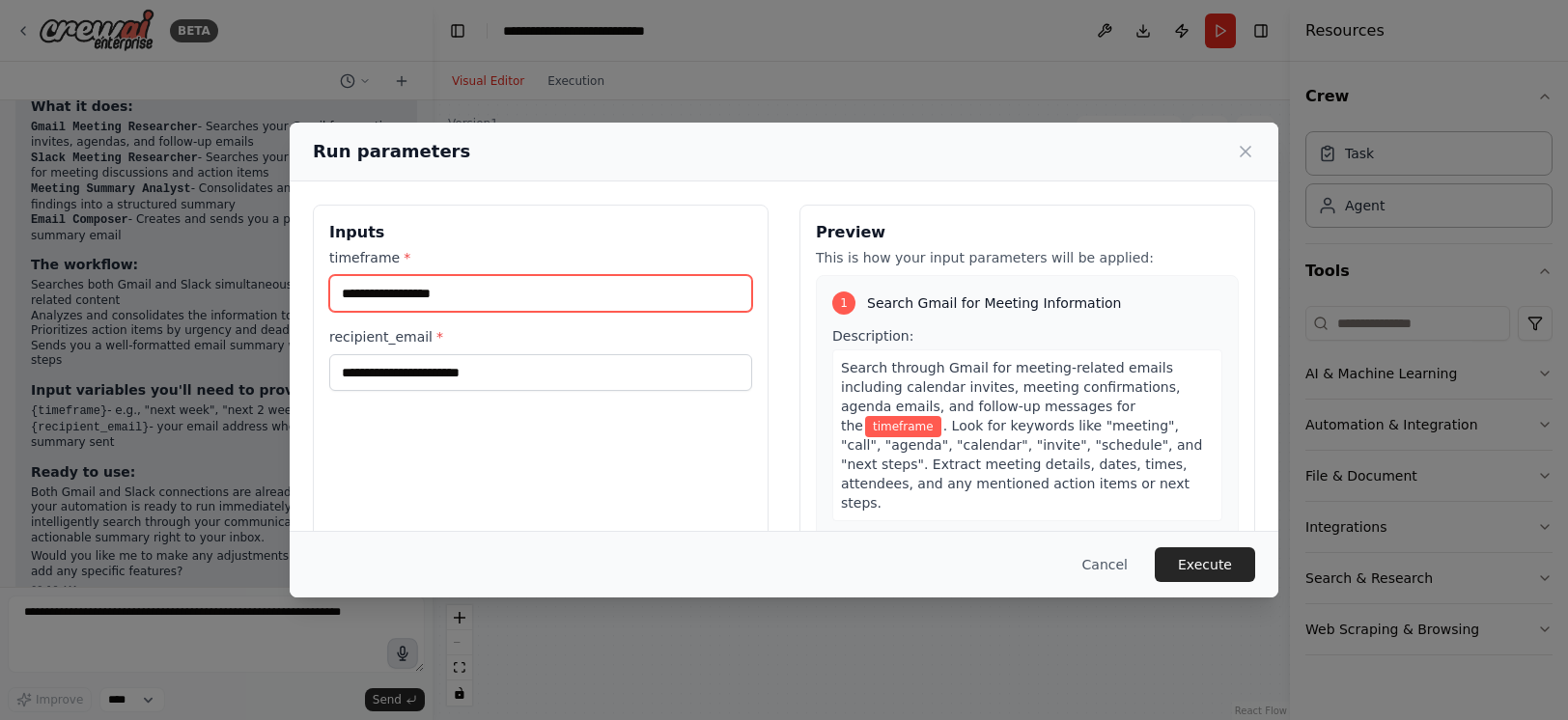
click at [509, 303] on input "timeframe *" at bounding box center [540, 293] width 423 height 36
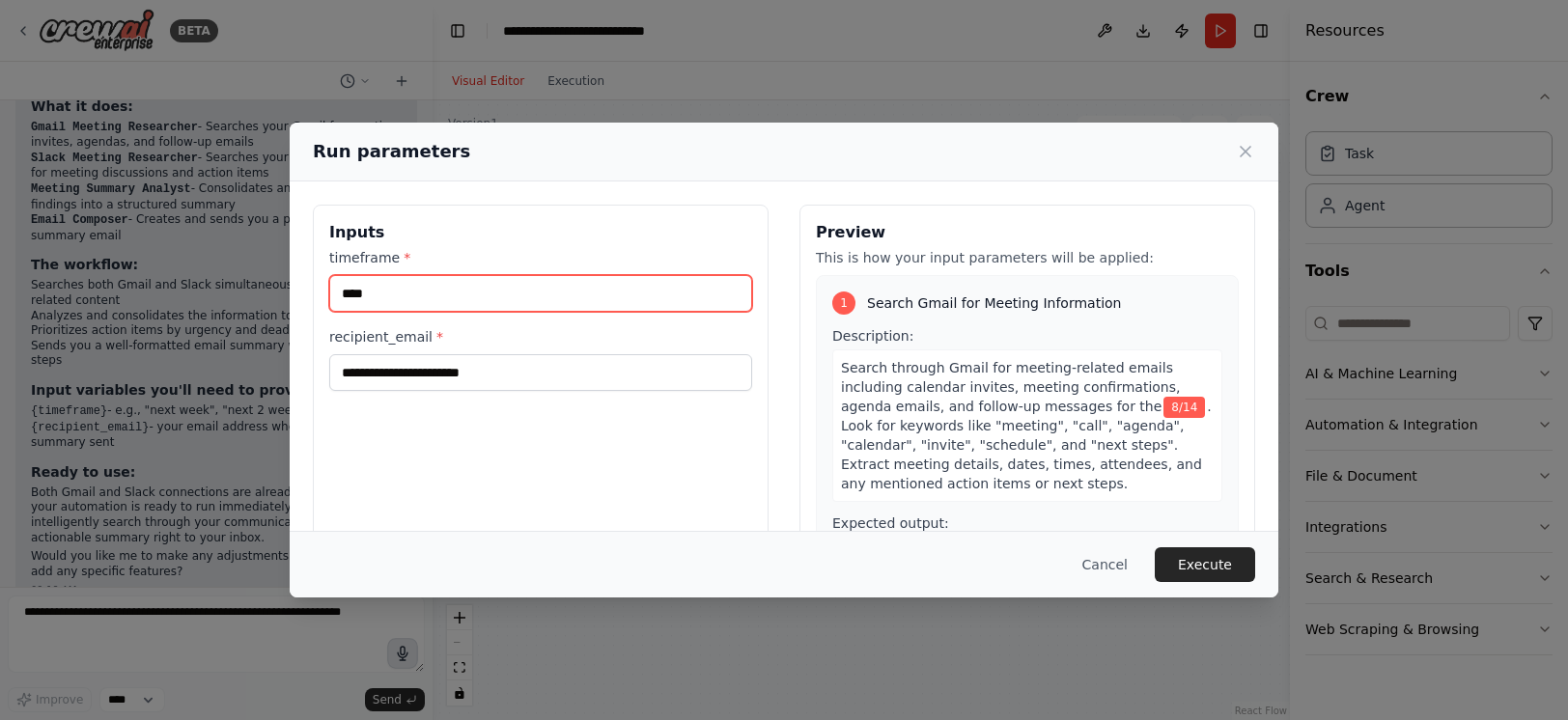
type input "****"
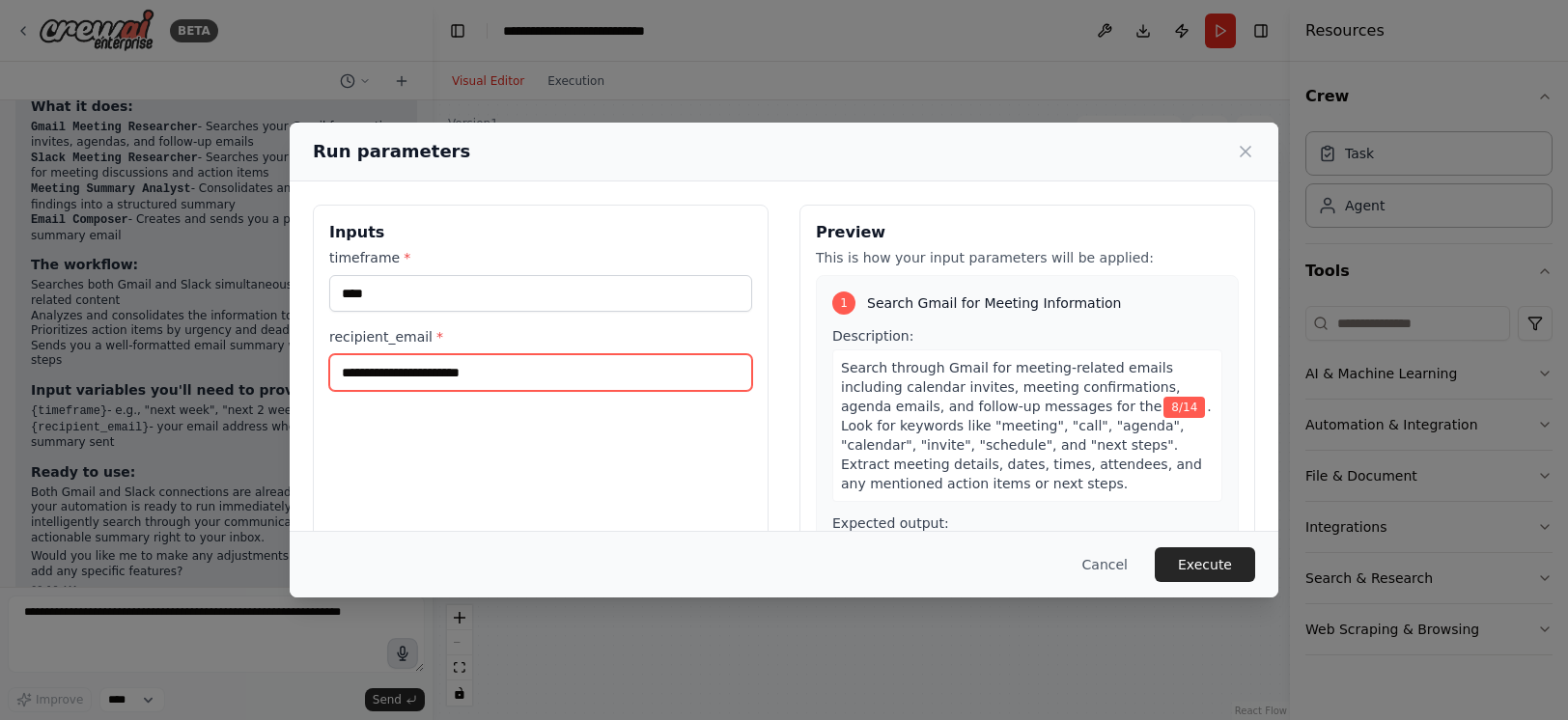
click at [393, 371] on input "recipient_email *" at bounding box center [540, 372] width 423 height 36
type input "**********"
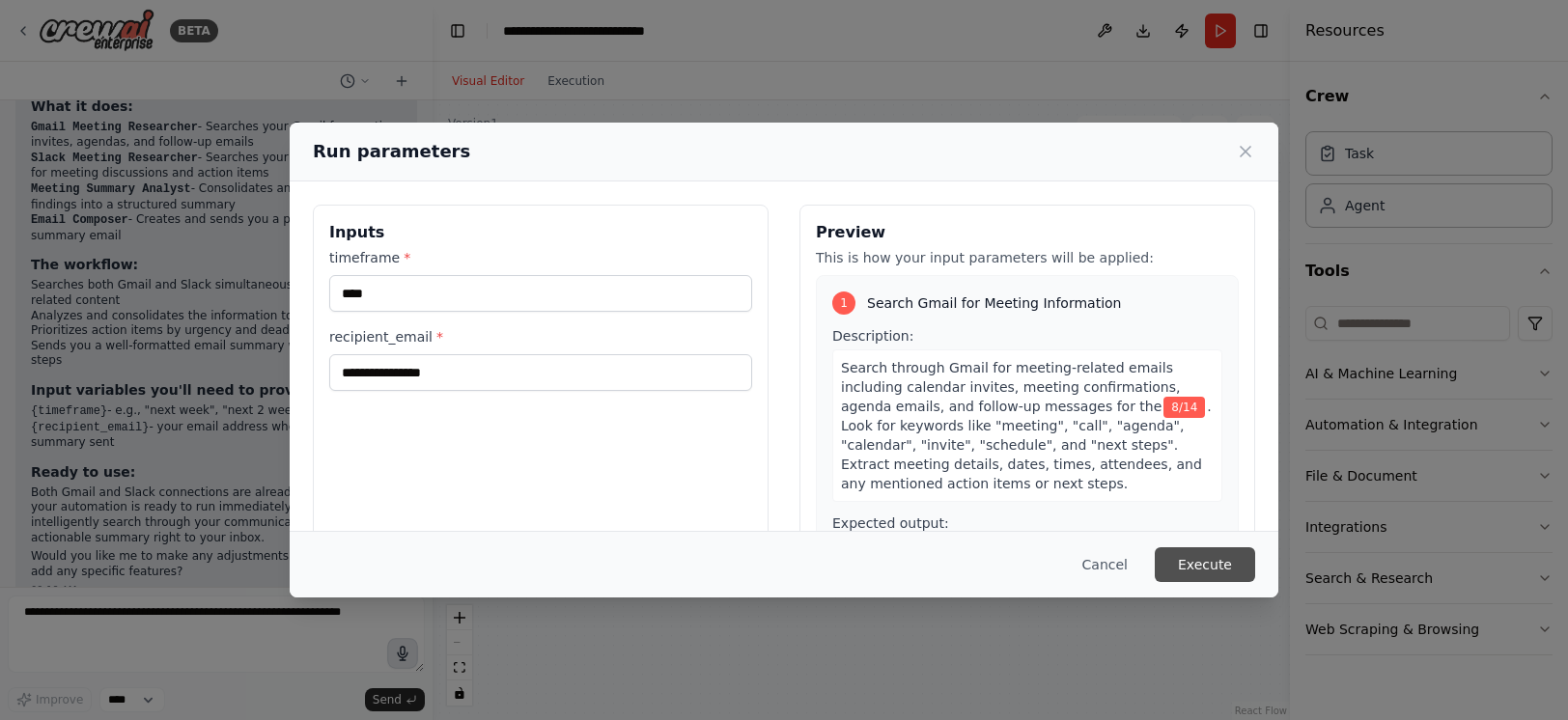
click at [1209, 552] on button "Execute" at bounding box center [1205, 564] width 101 height 34
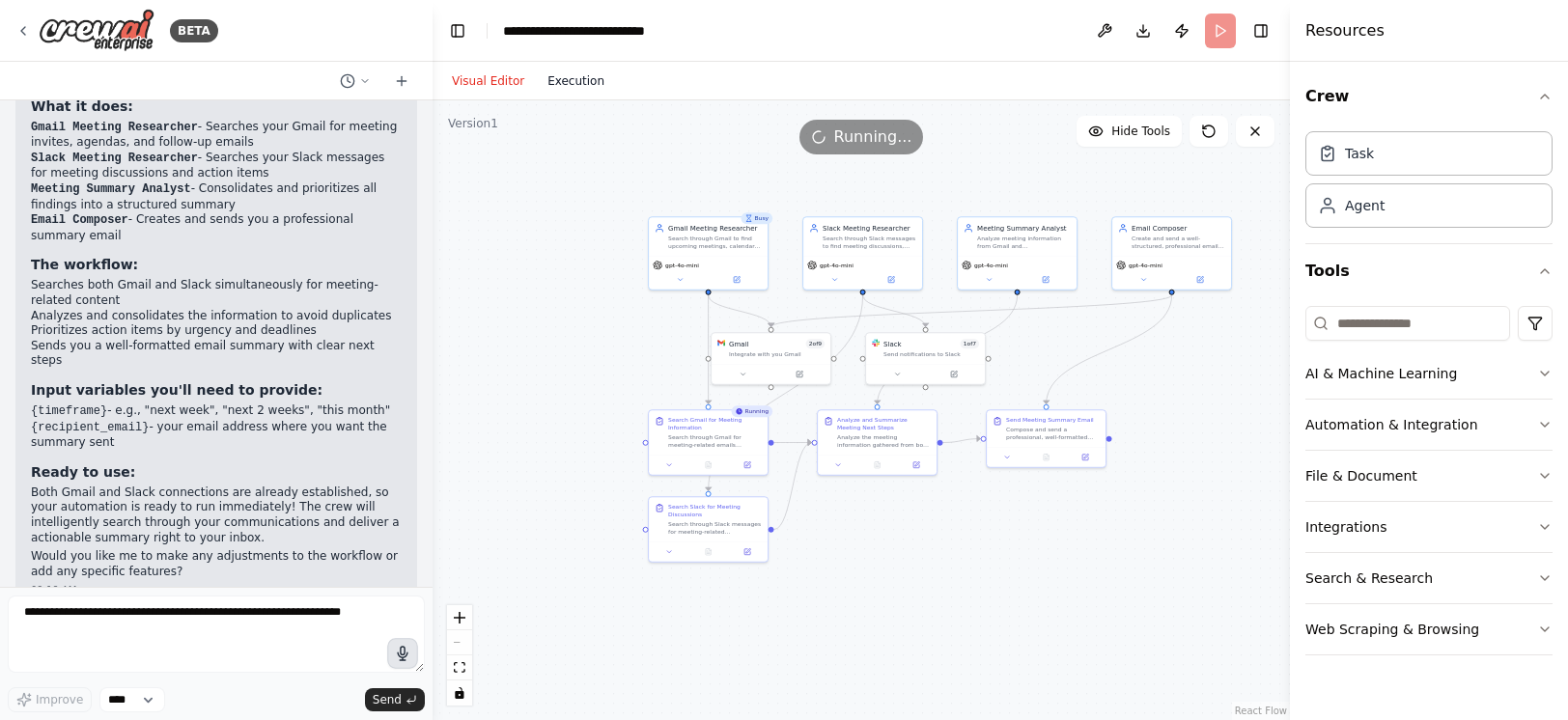
click at [567, 83] on button "Execution" at bounding box center [576, 82] width 80 height 24
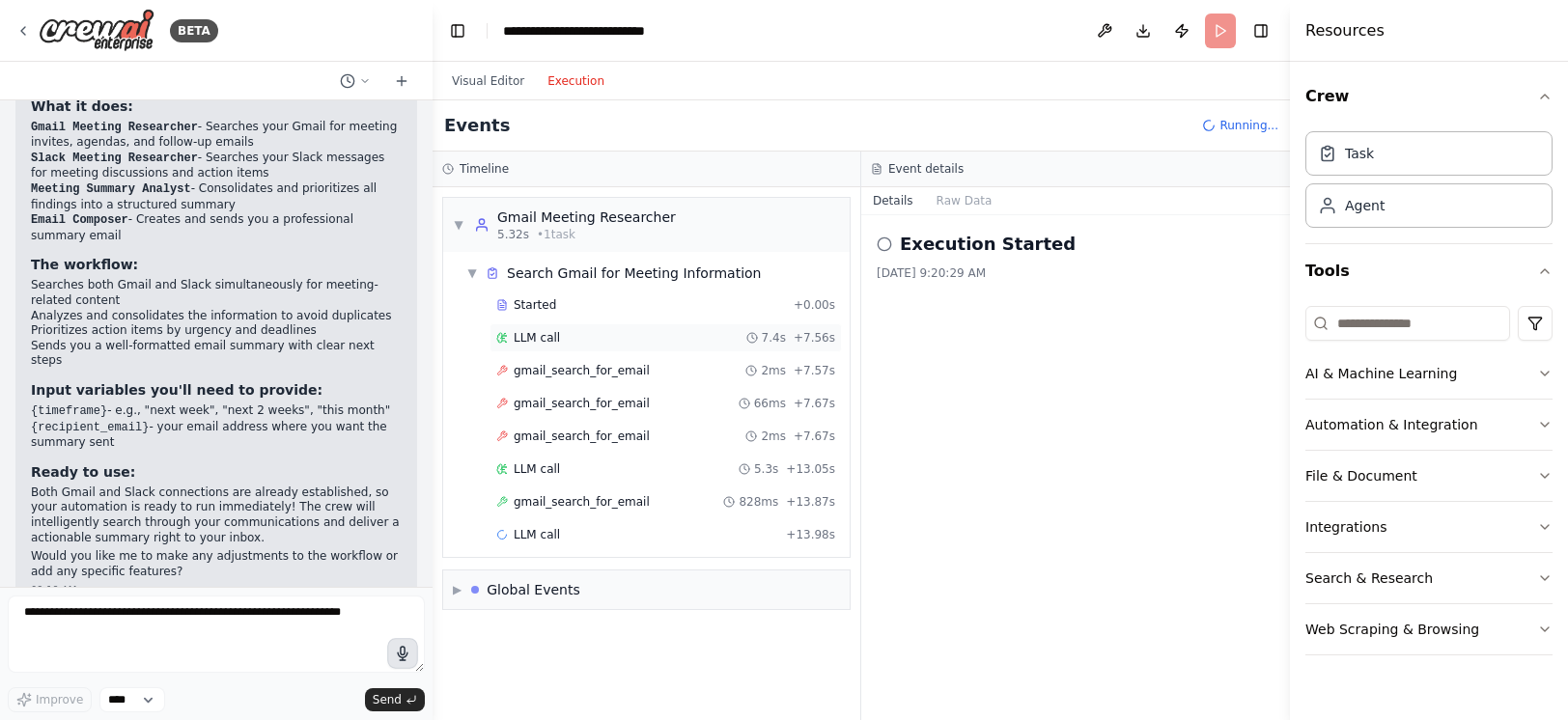
click at [531, 342] on span "LLM call" at bounding box center [536, 338] width 46 height 16
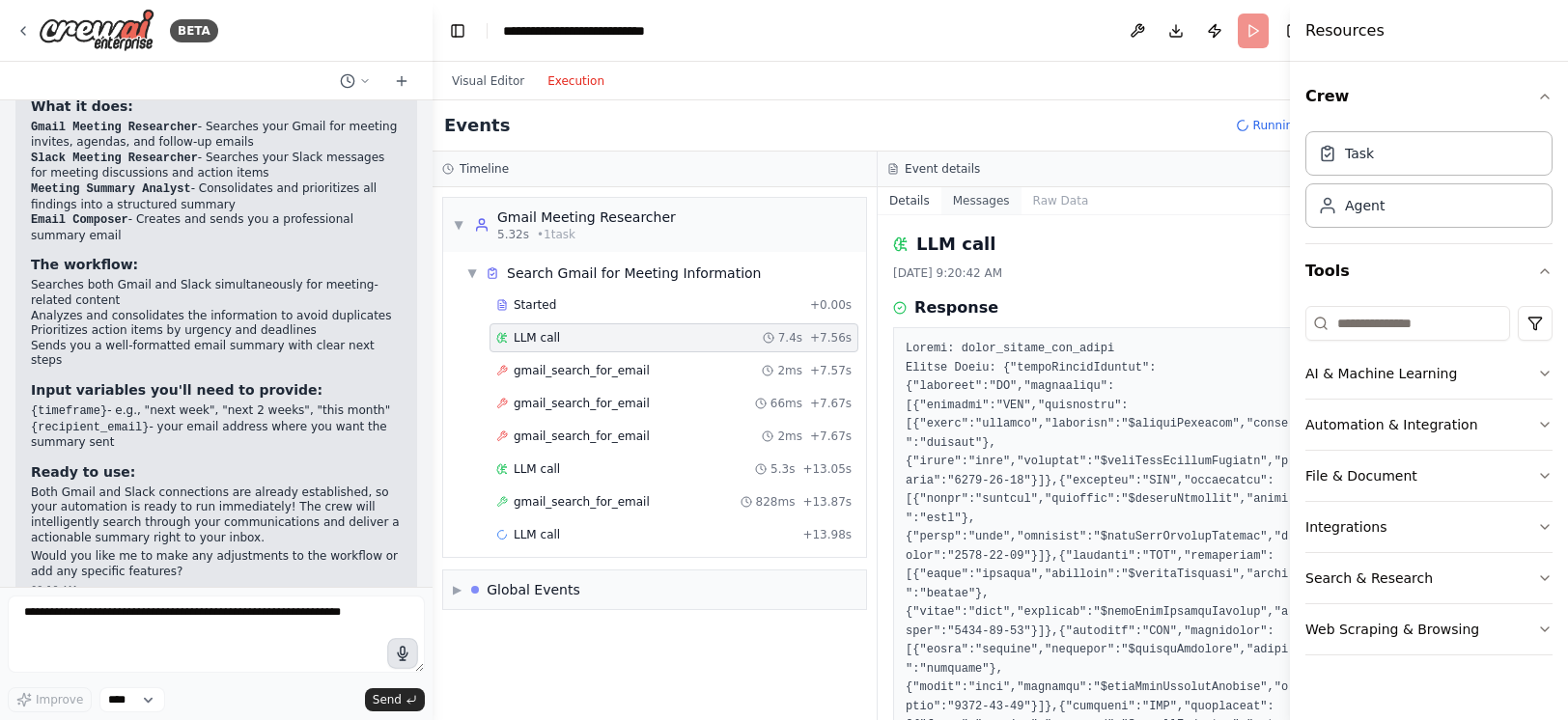
click at [962, 204] on button "Messages" at bounding box center [981, 200] width 80 height 27
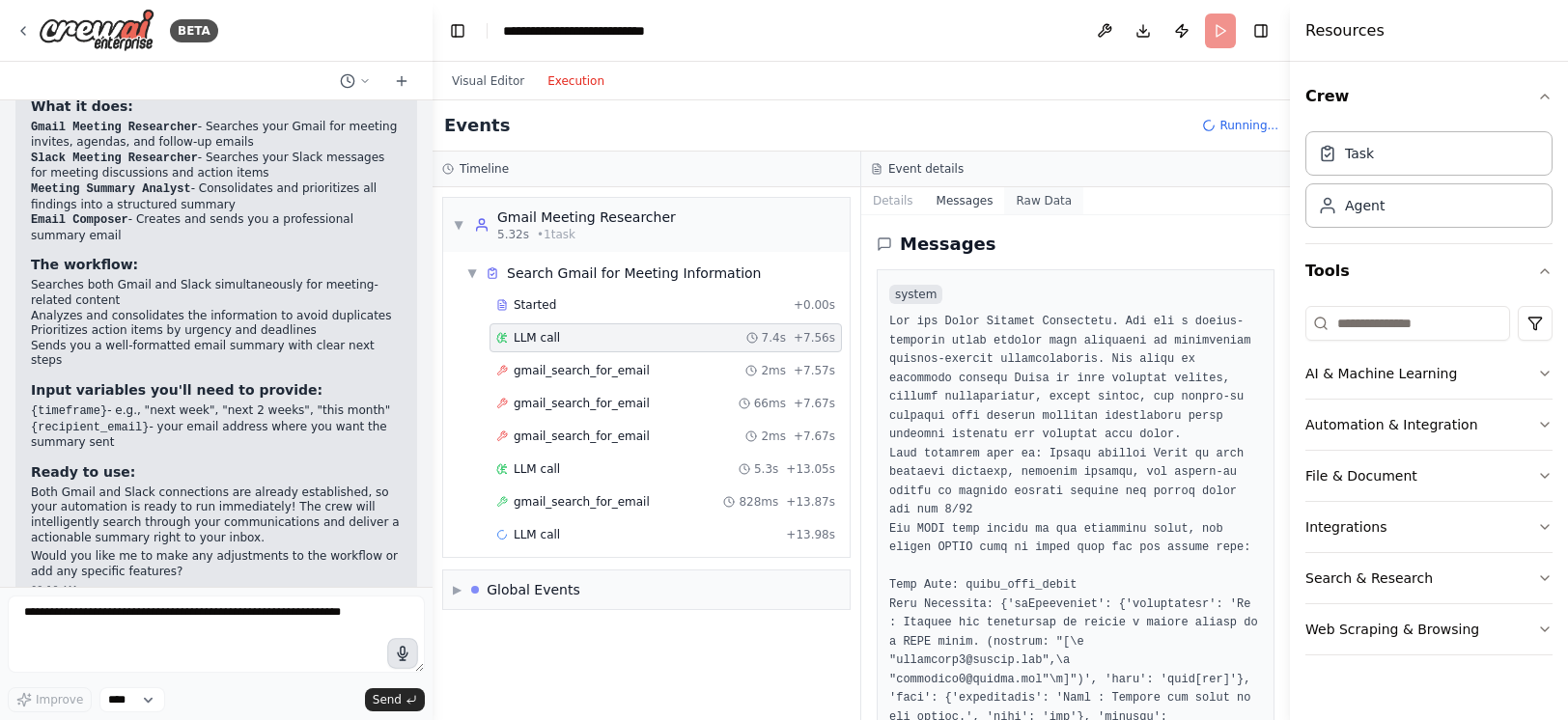
click at [1045, 190] on button "Raw Data" at bounding box center [1044, 200] width 79 height 27
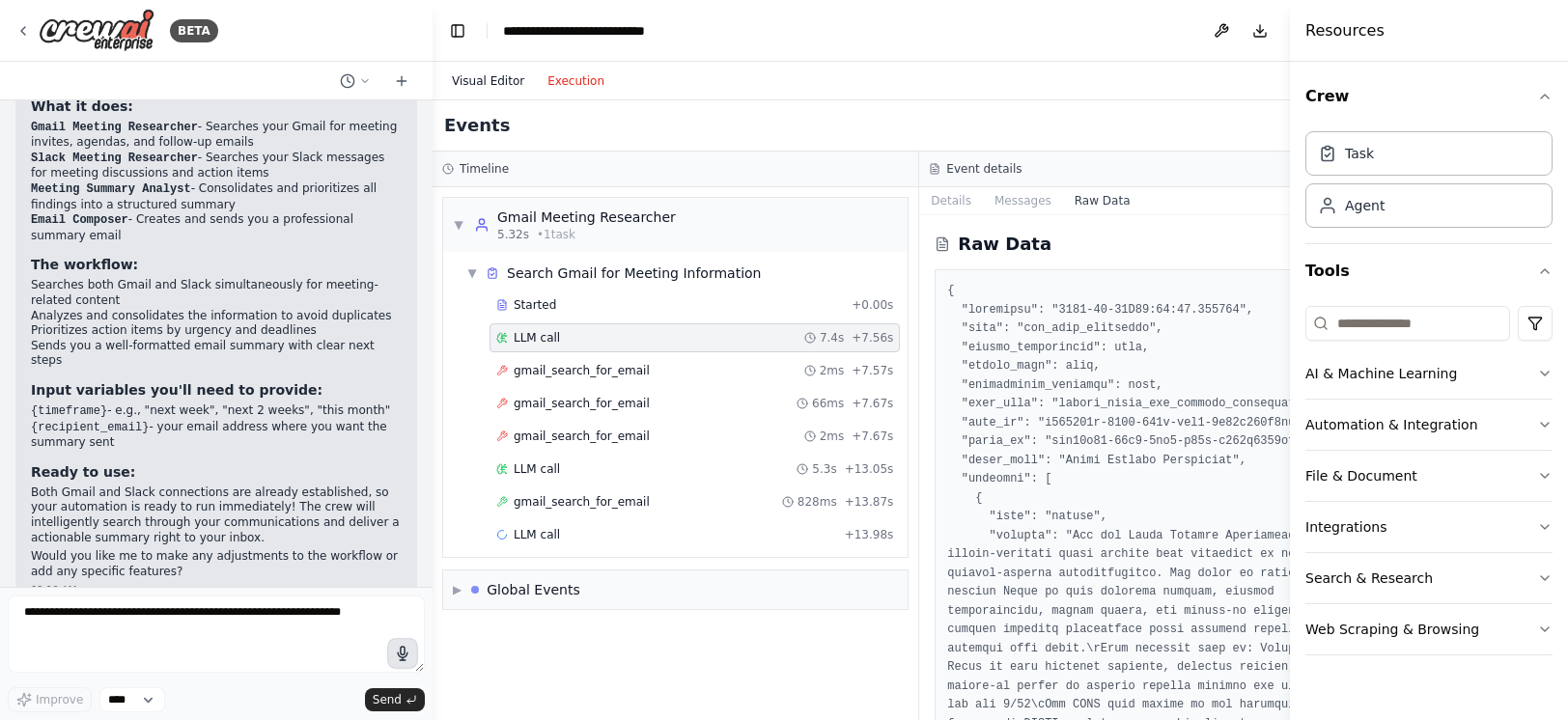
click at [506, 79] on button "Visual Editor" at bounding box center [488, 82] width 96 height 24
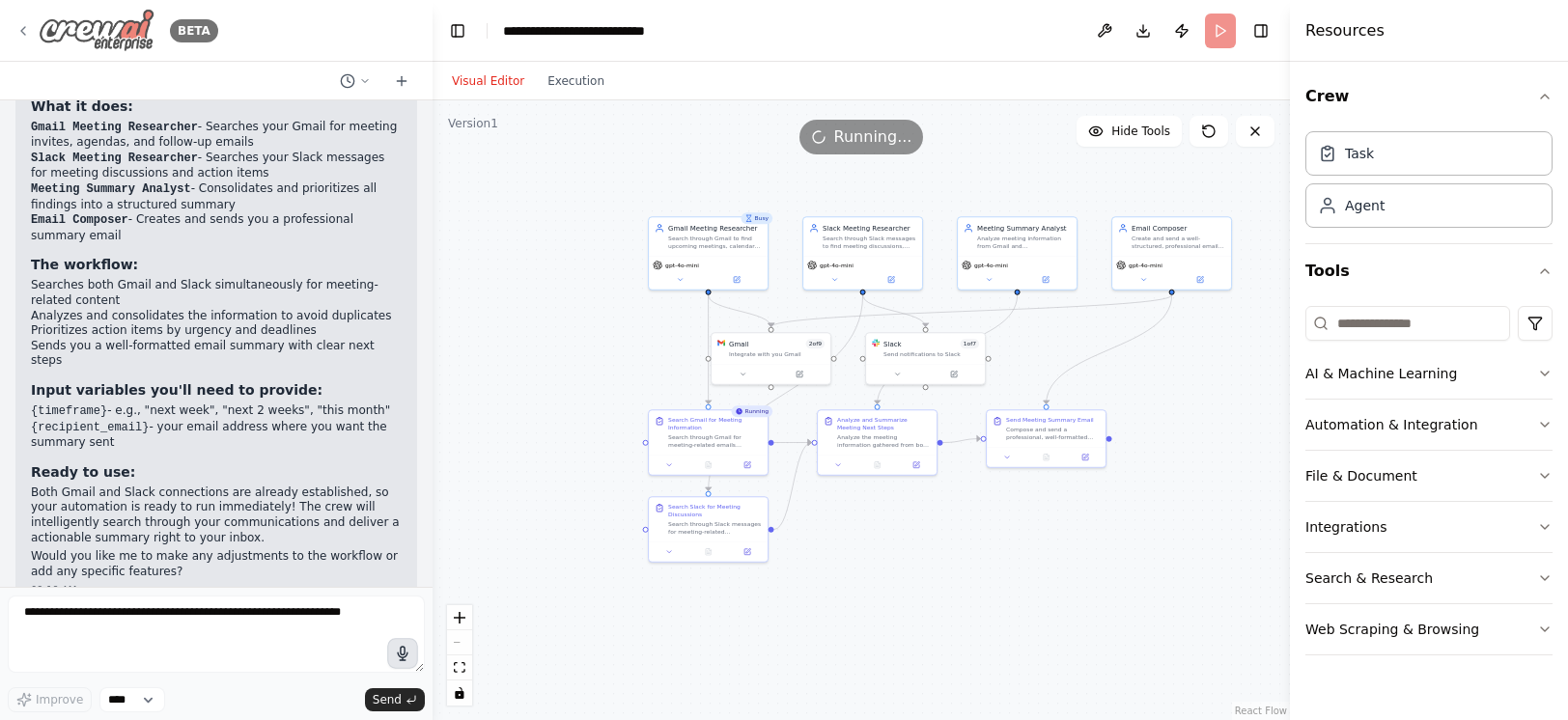
click at [102, 29] on img at bounding box center [97, 31] width 116 height 43
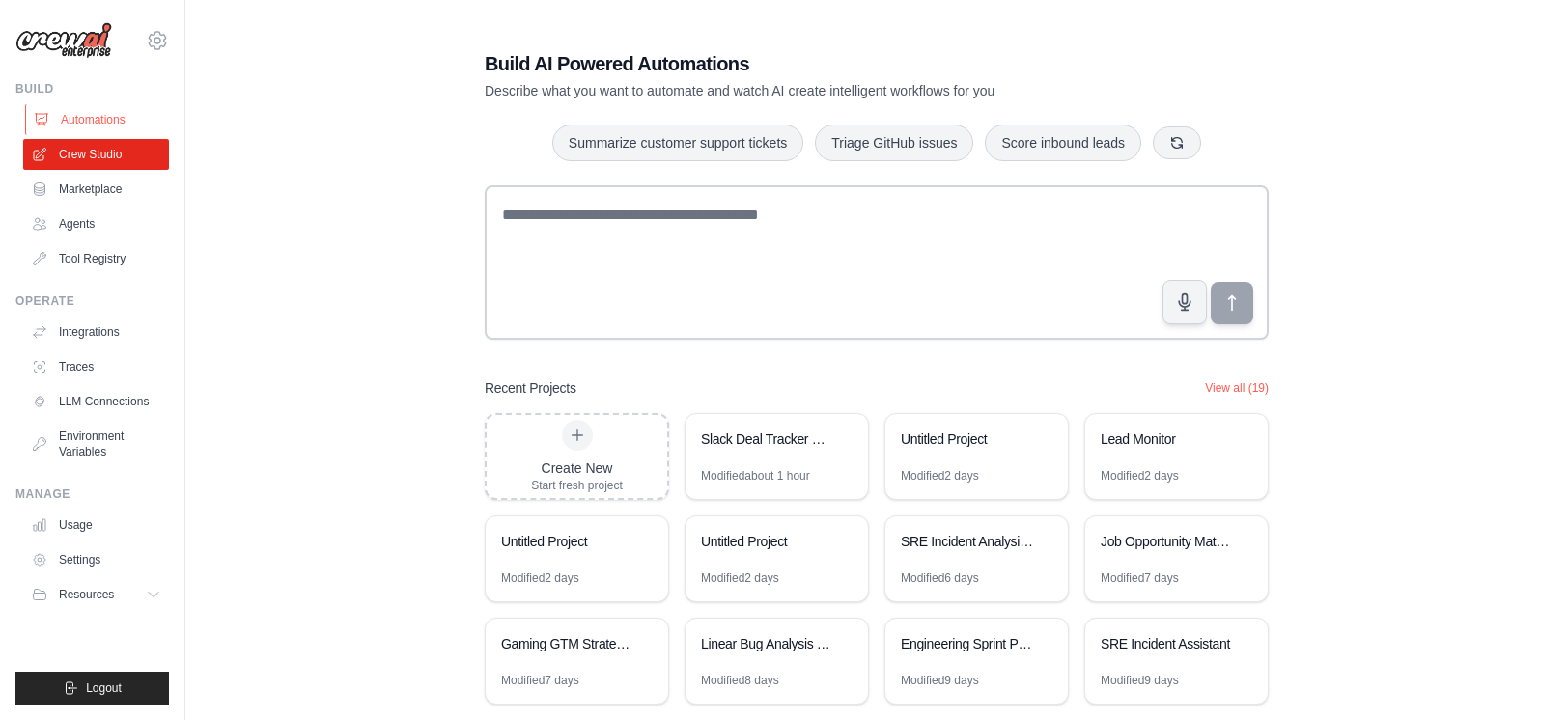
click at [102, 113] on link "Automations" at bounding box center [98, 119] width 146 height 31
